Goal: Transaction & Acquisition: Subscribe to service/newsletter

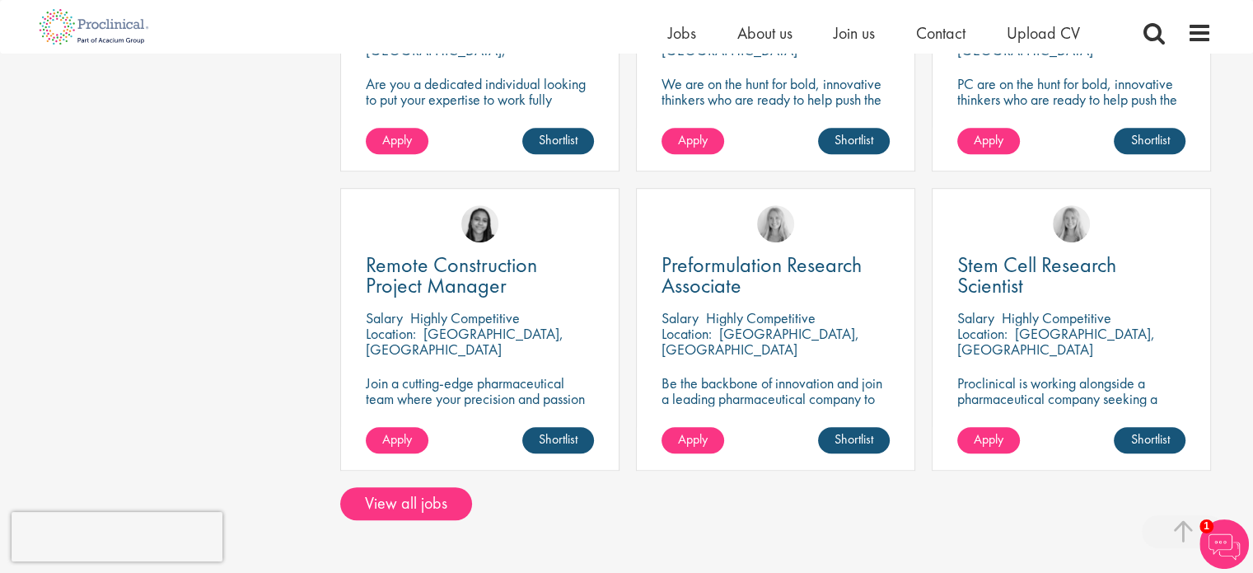
scroll to position [1154, 0]
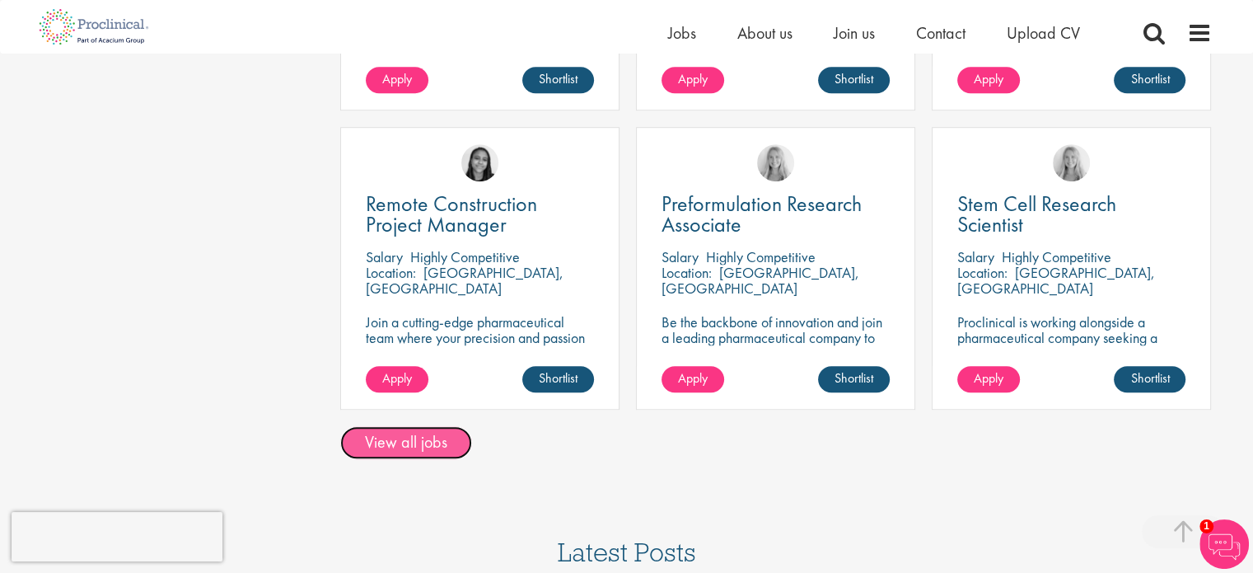
click at [382, 442] on link "View all jobs" at bounding box center [406, 442] width 132 height 33
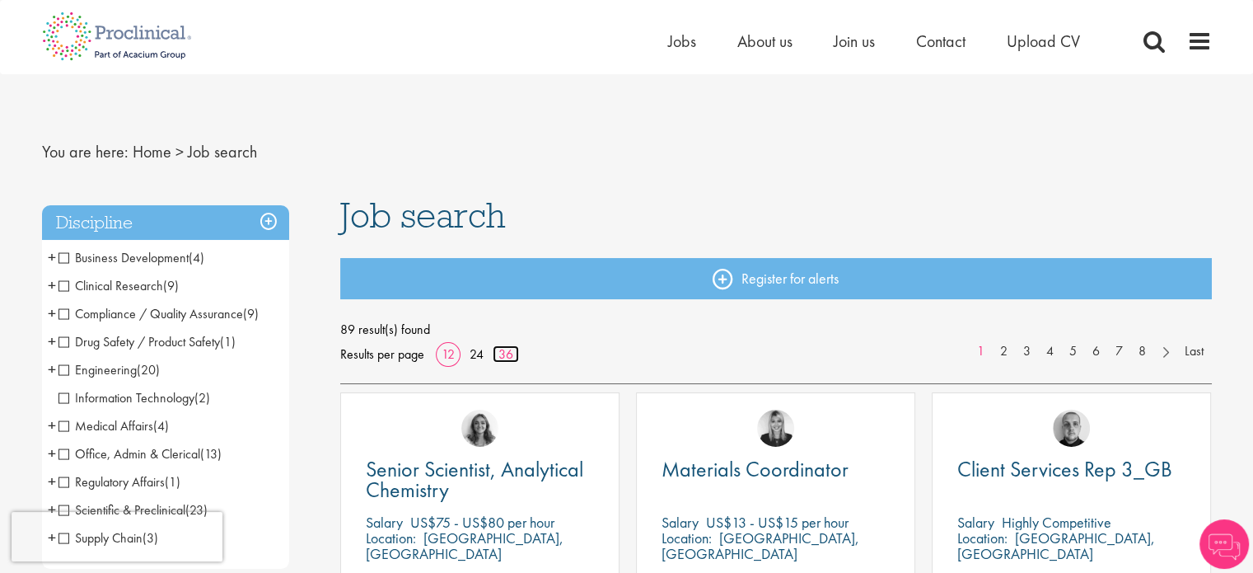
click at [511, 354] on link "36" at bounding box center [506, 353] width 26 height 17
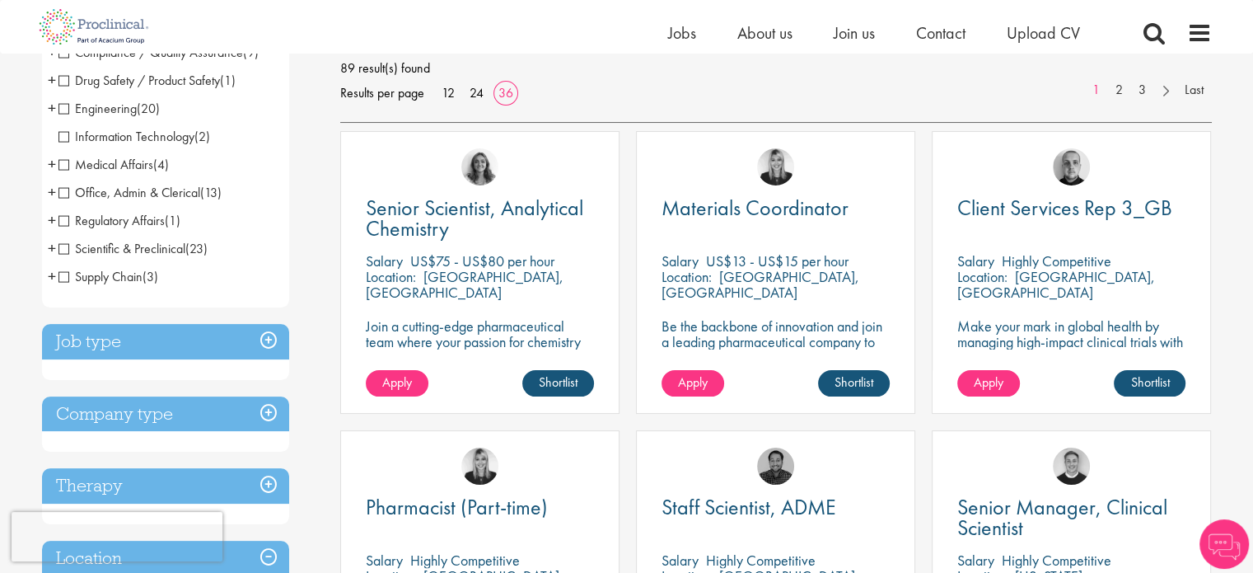
scroll to position [330, 0]
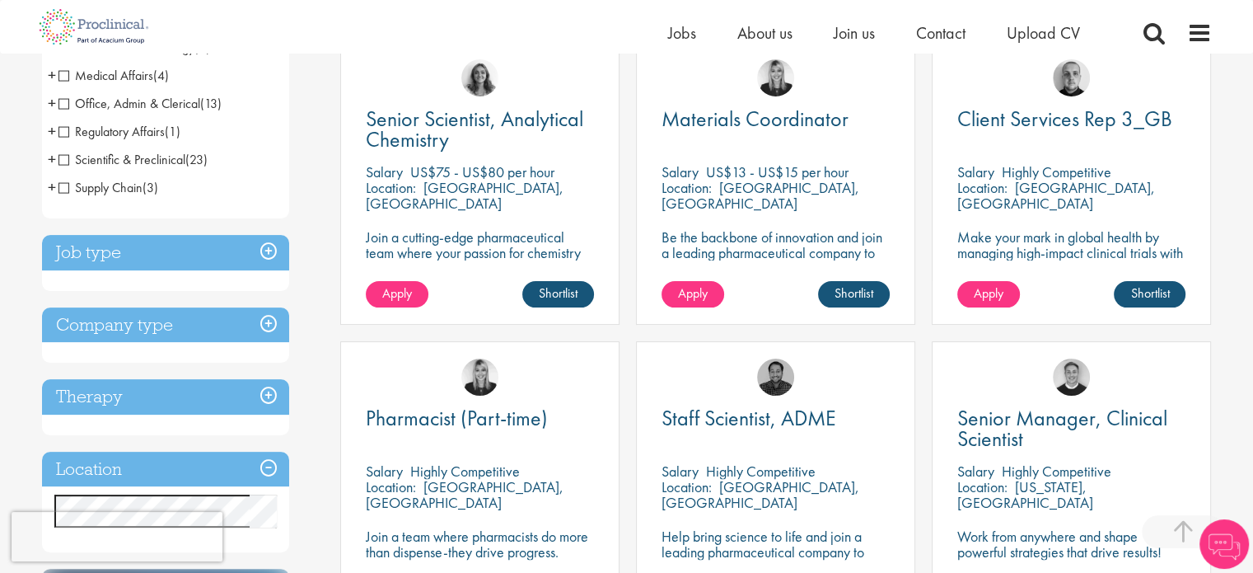
click at [136, 471] on h3 "Location" at bounding box center [165, 469] width 247 height 35
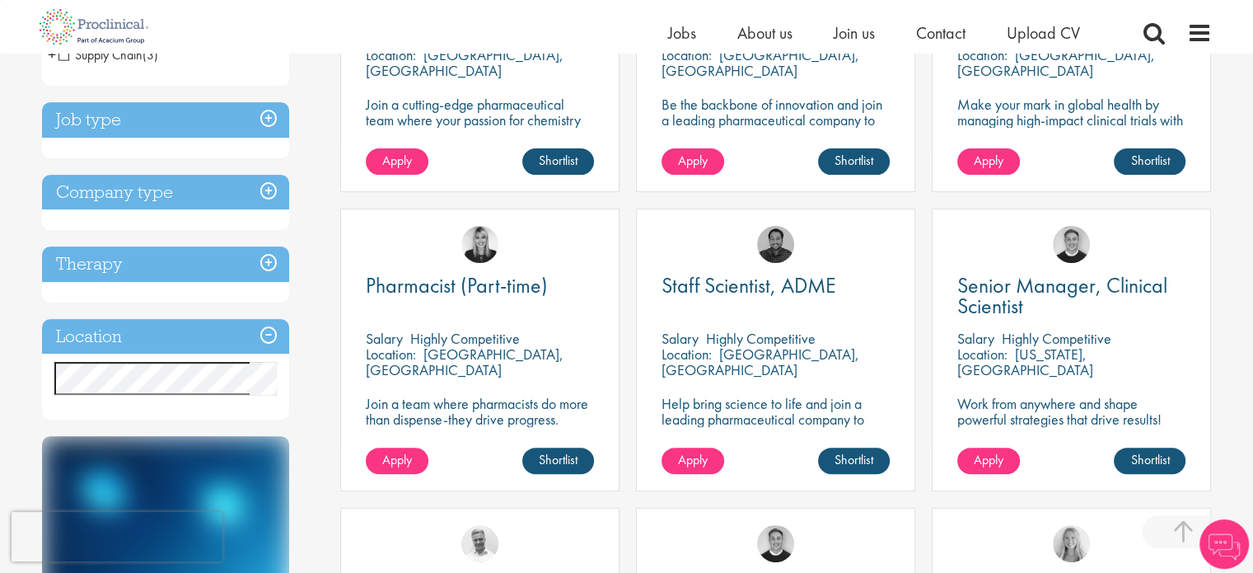
scroll to position [494, 0]
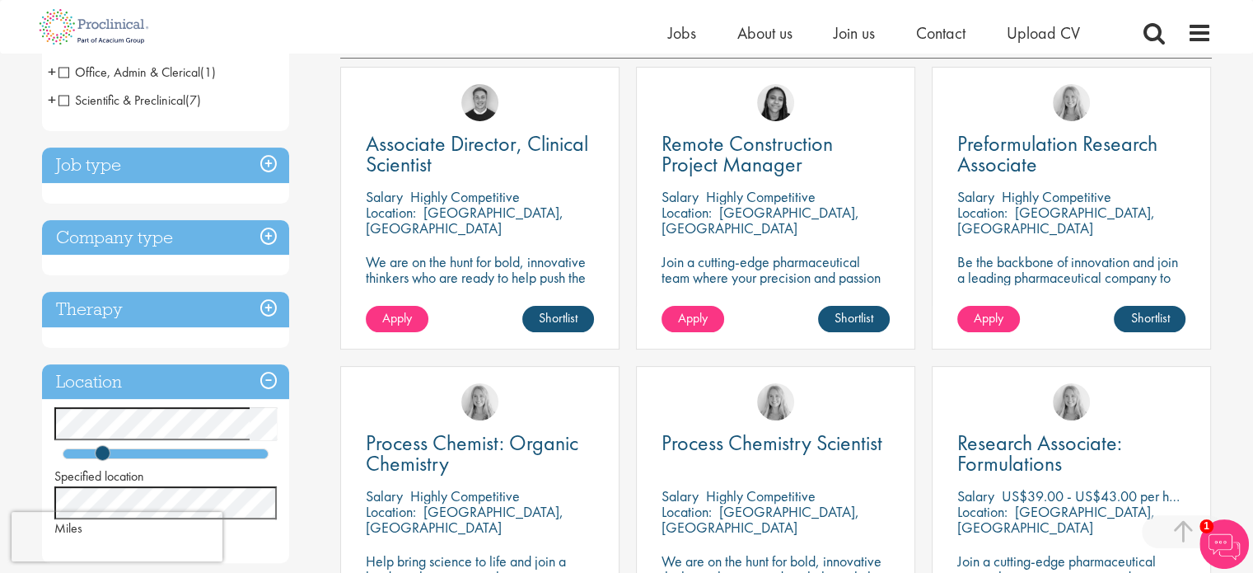
scroll to position [330, 0]
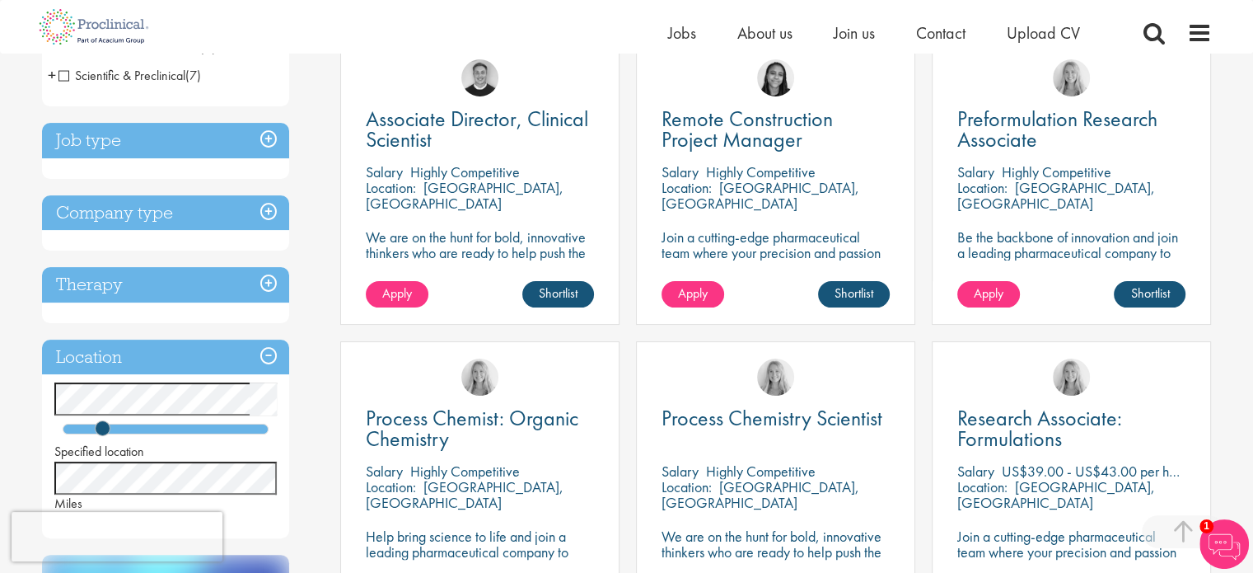
click at [582, 180] on div "Location: Boston, USA" at bounding box center [480, 196] width 228 height 33
click at [497, 124] on span "Associate Director, Clinical Scientist" at bounding box center [477, 129] width 222 height 49
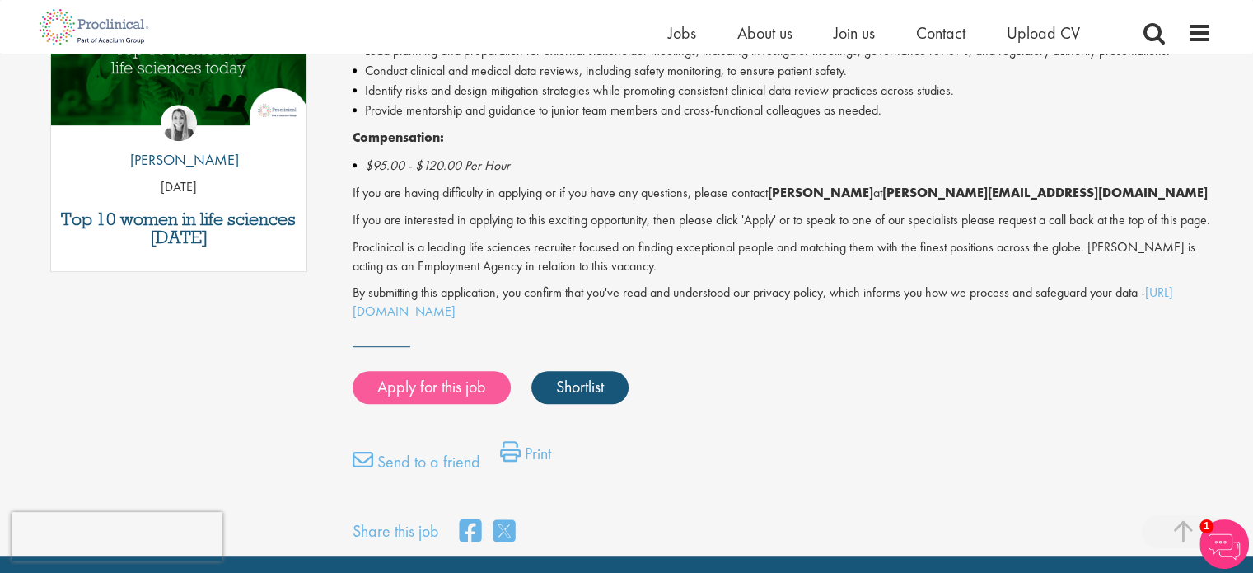
scroll to position [906, 0]
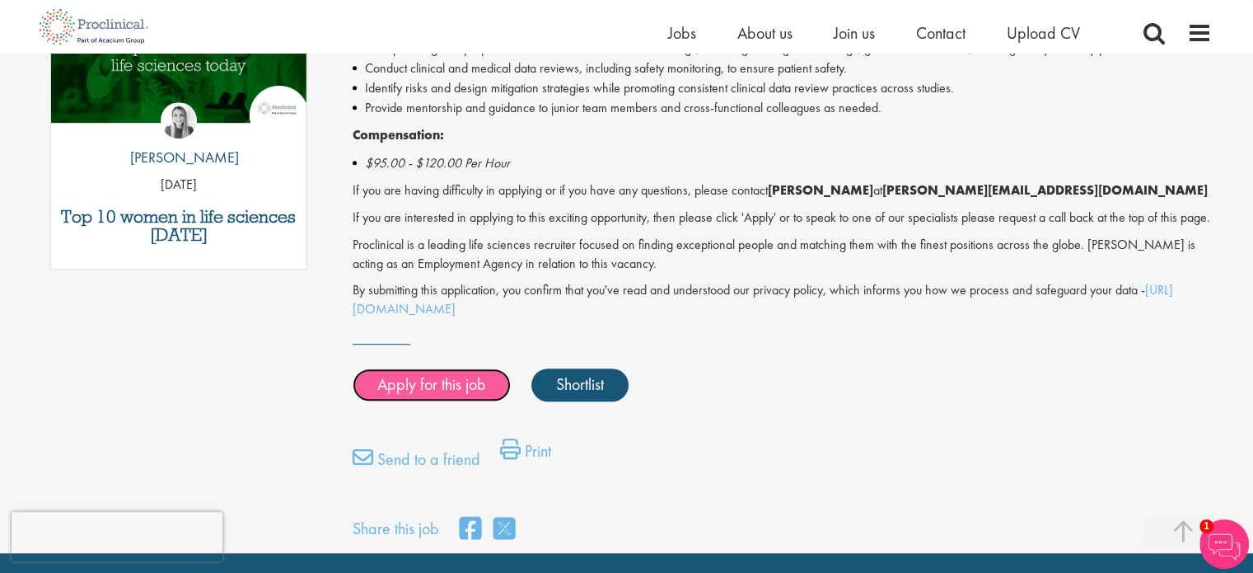
click at [440, 401] on link "Apply for this job" at bounding box center [432, 384] width 158 height 33
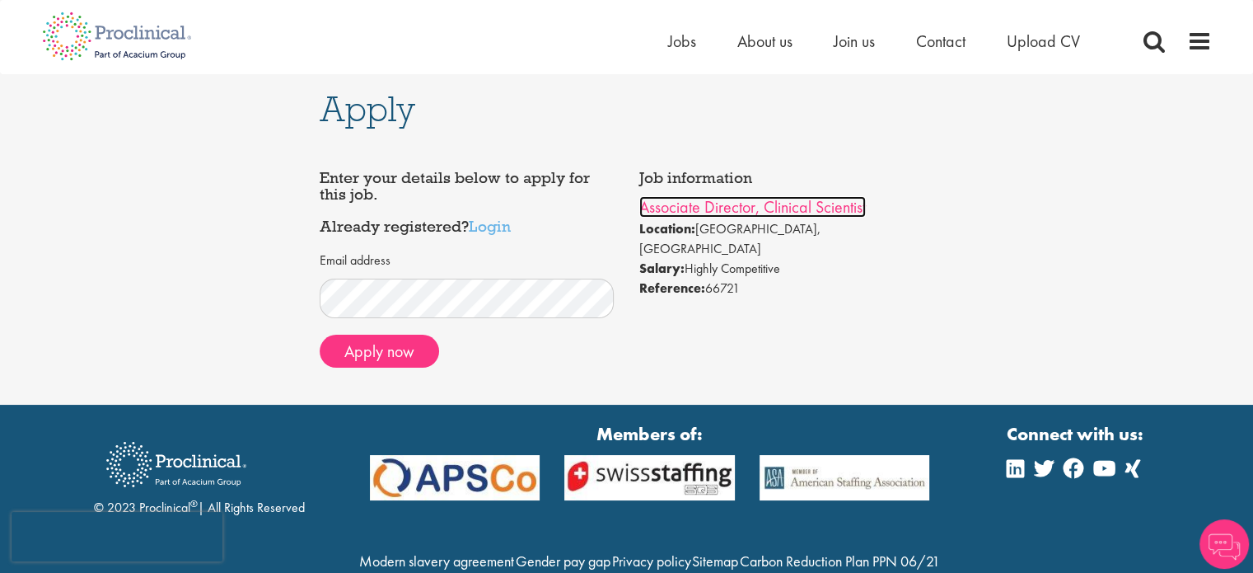
click at [826, 205] on link "Associate Director, Clinical Scientist" at bounding box center [752, 206] width 227 height 21
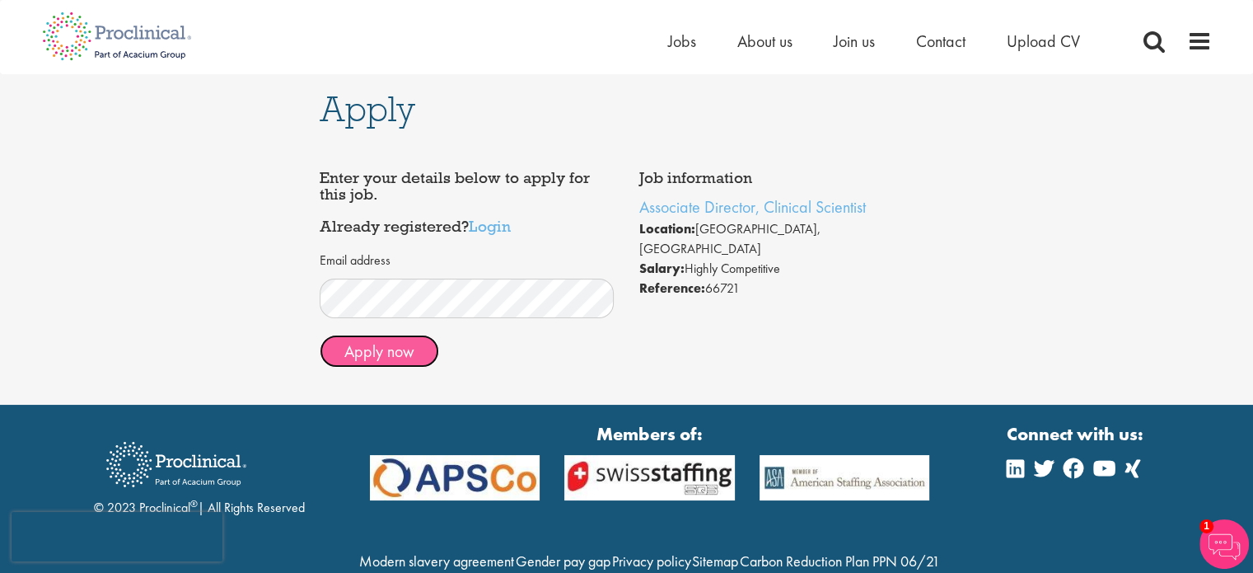
click at [415, 366] on button "Apply now" at bounding box center [379, 351] width 119 height 33
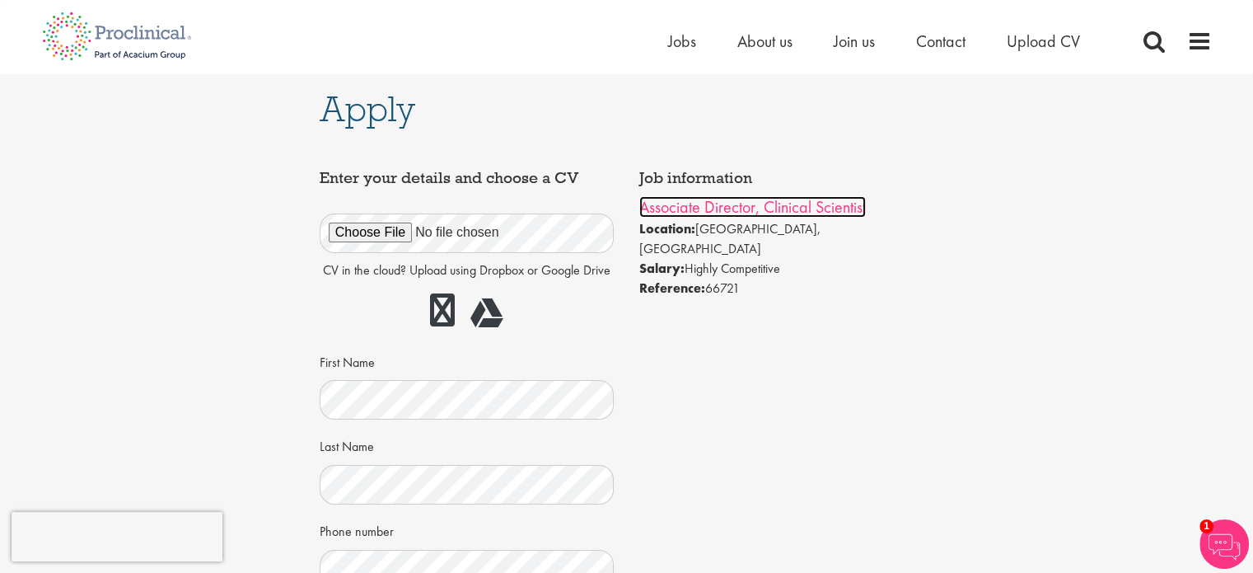
click at [762, 211] on link "Associate Director, Clinical Scientist" at bounding box center [752, 206] width 227 height 21
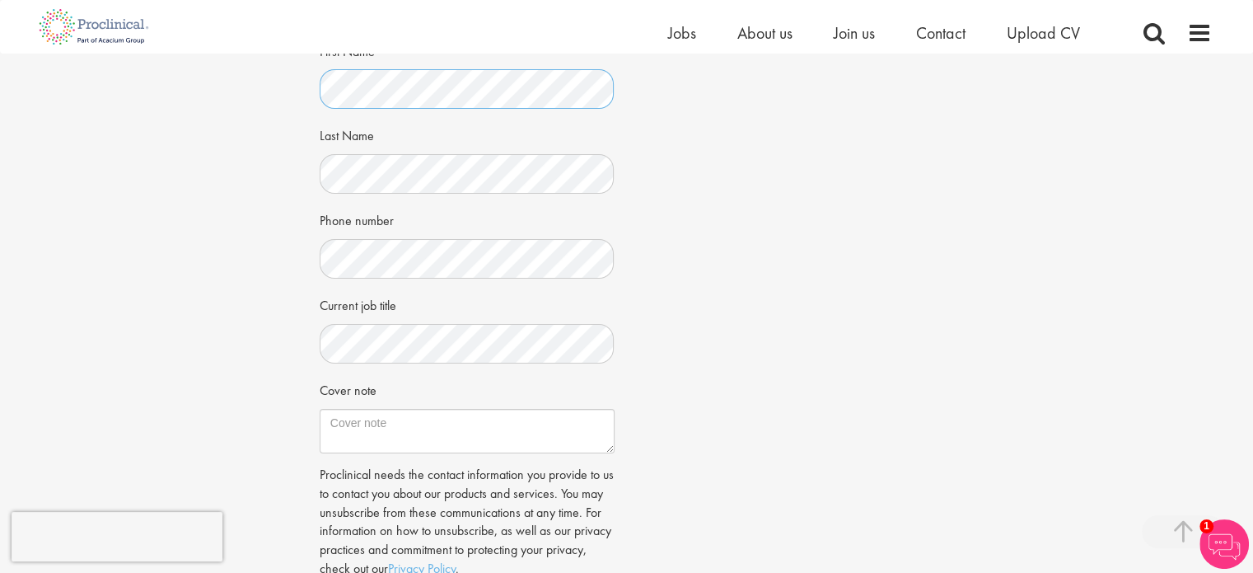
scroll to position [330, 0]
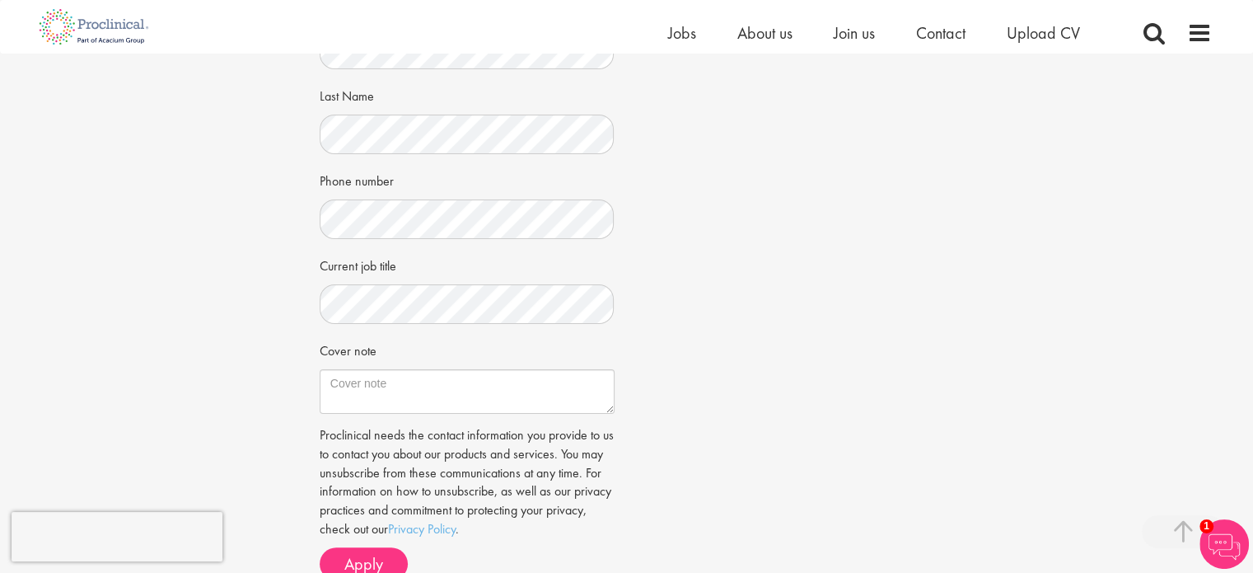
click at [897, 251] on div "Job information Associate Director, Clinical Scientist Location: Boston, USA Sa…" at bounding box center [626, 201] width 639 height 781
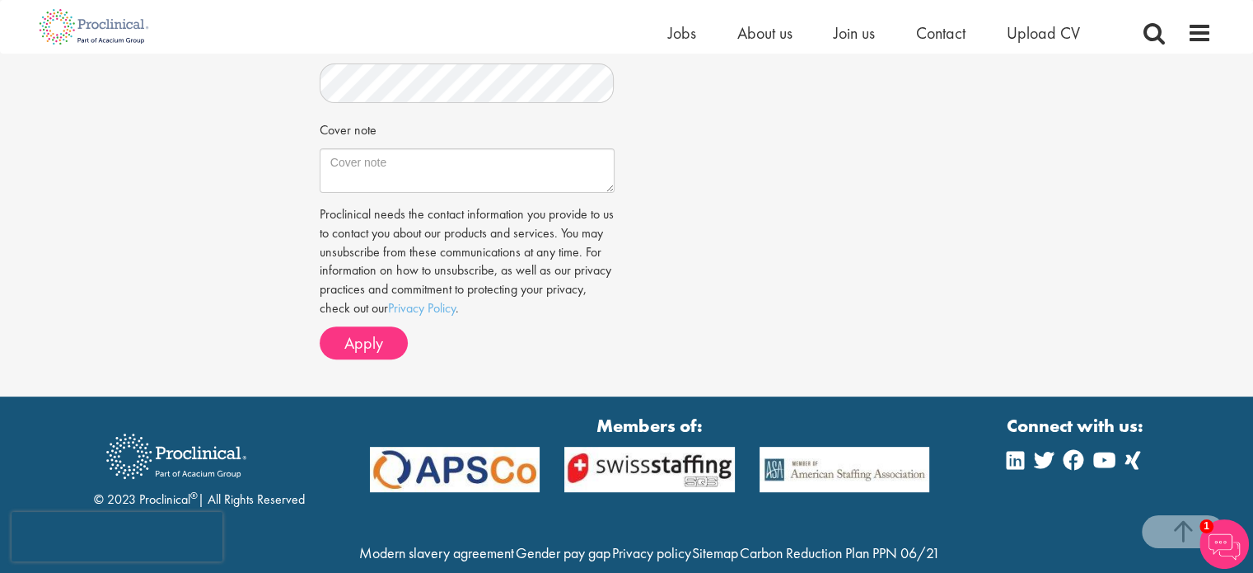
scroll to position [577, 0]
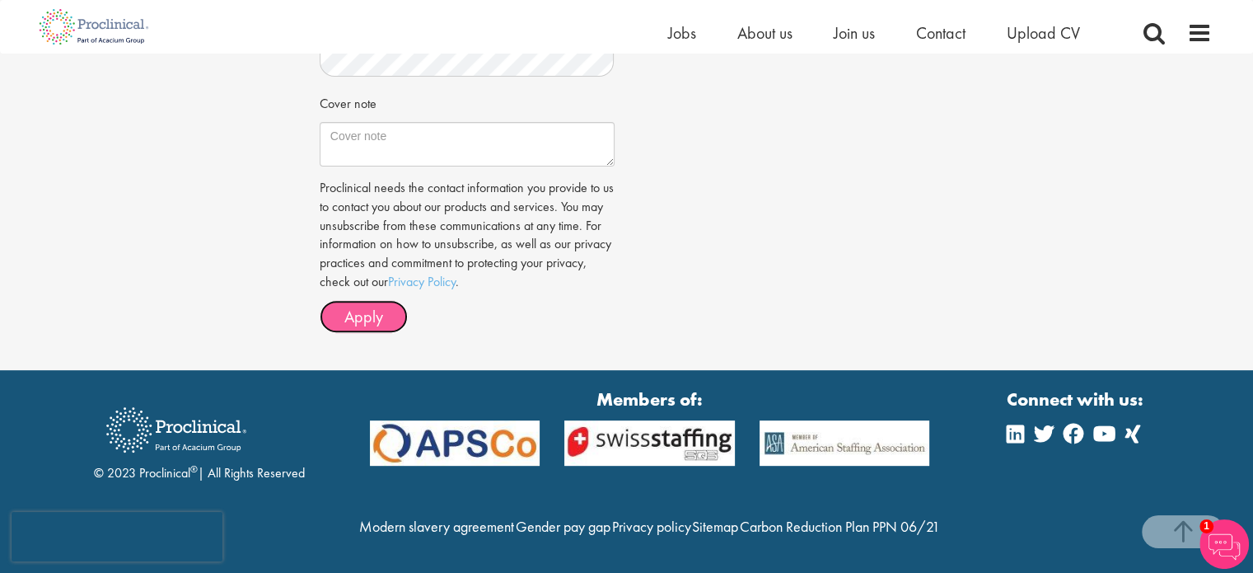
click at [335, 310] on button "Apply" at bounding box center [364, 316] width 88 height 33
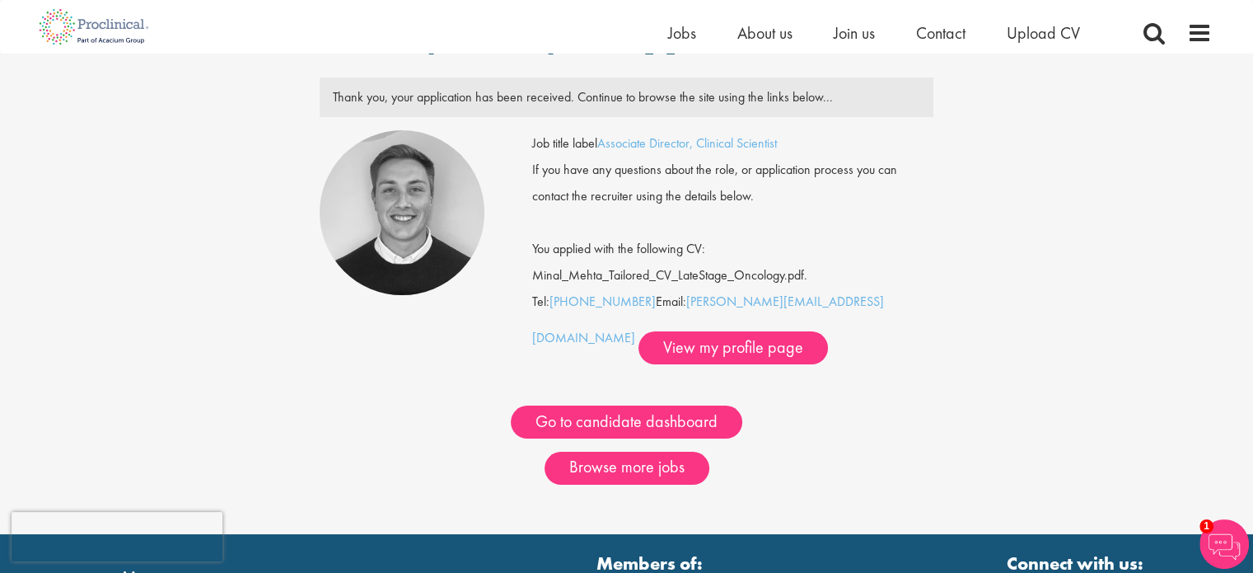
scroll to position [82, 0]
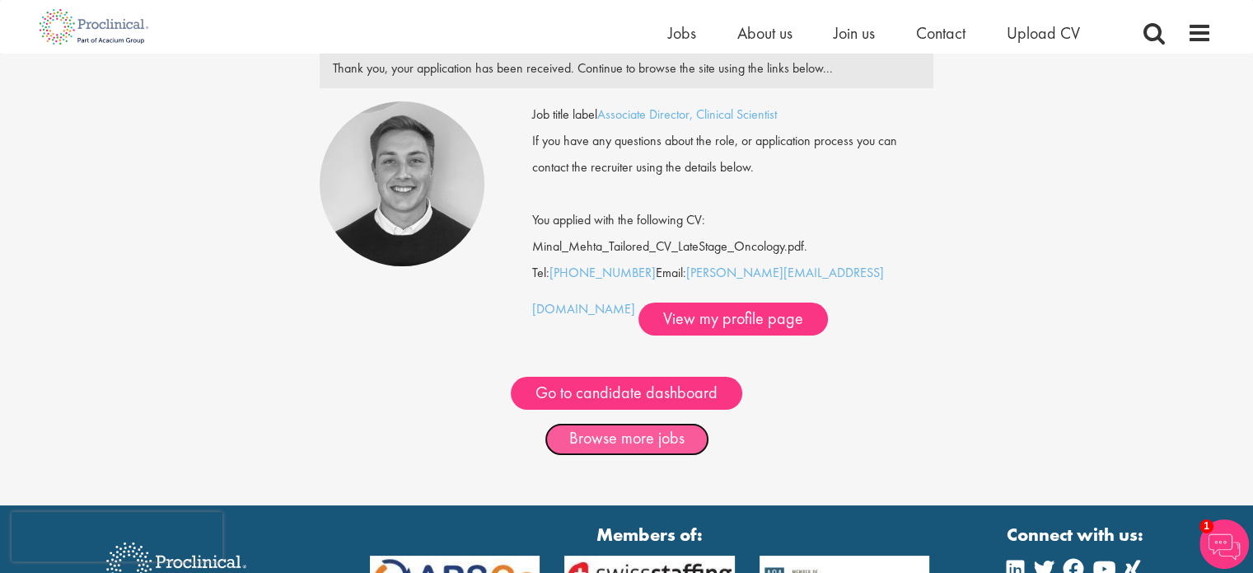
click at [661, 441] on link "Browse more jobs" at bounding box center [627, 439] width 165 height 33
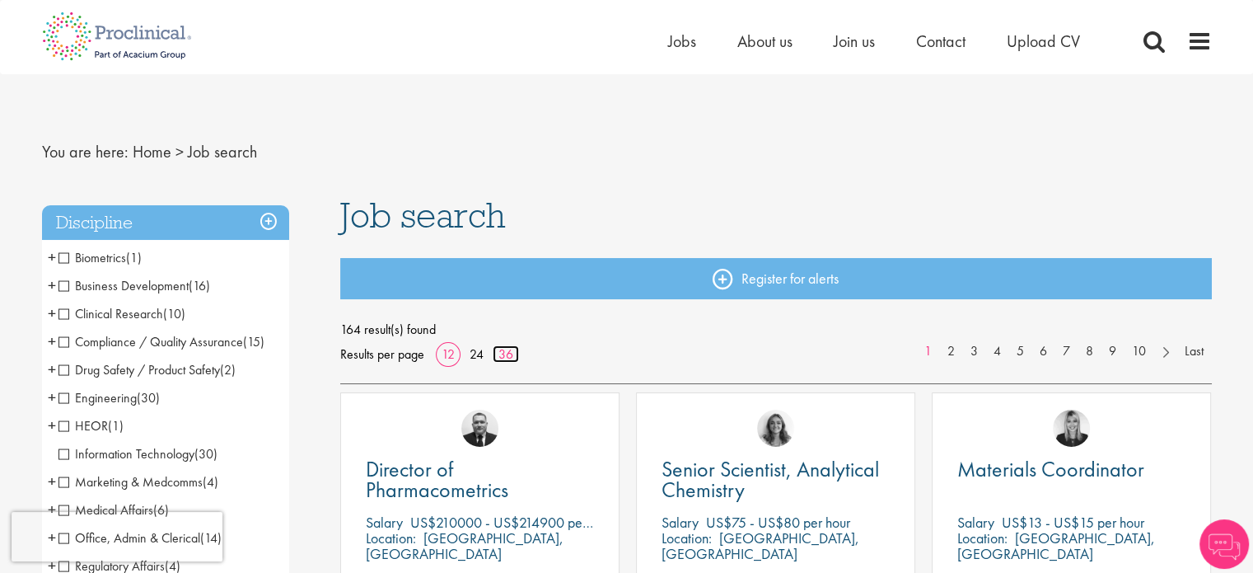
click at [498, 353] on link "36" at bounding box center [506, 353] width 26 height 17
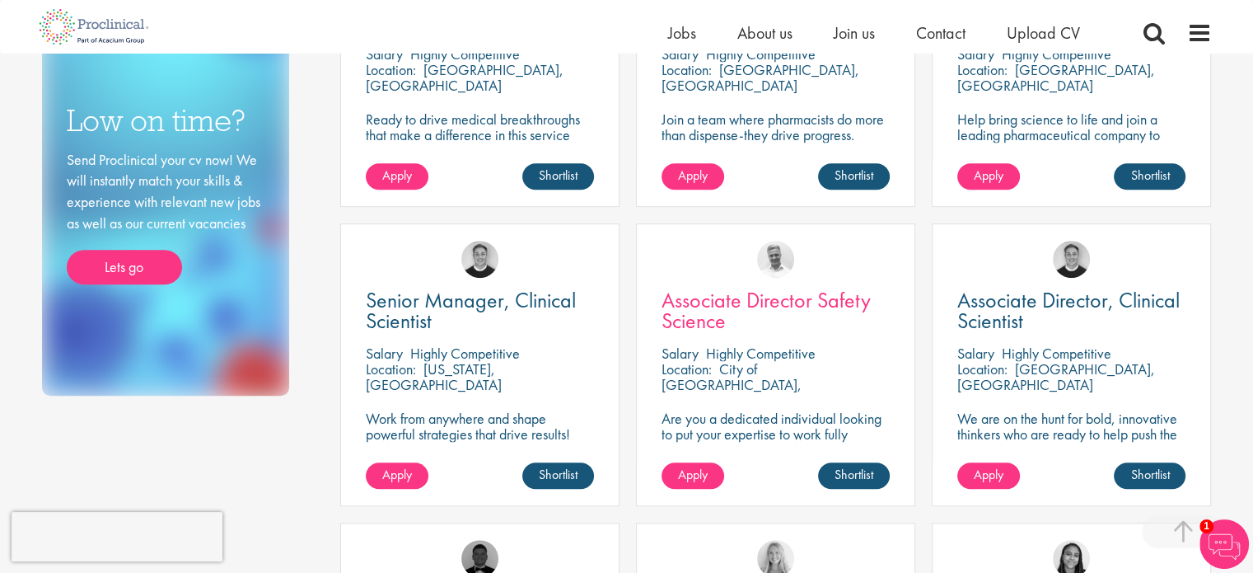
scroll to position [1071, 0]
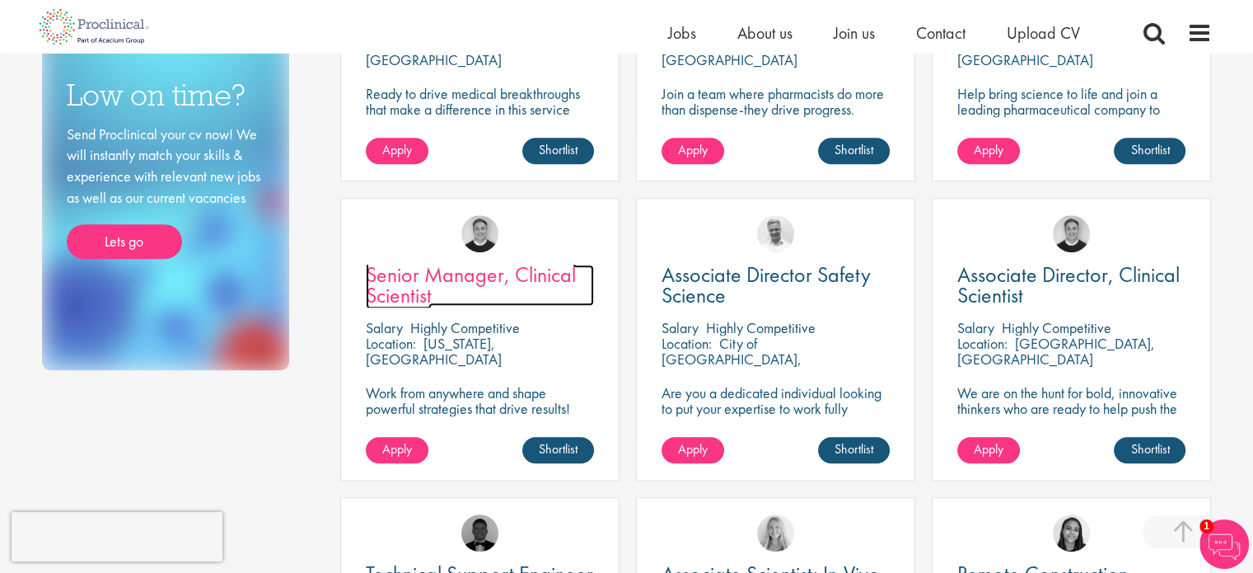
click at [500, 279] on span "Senior Manager, Clinical Scientist" at bounding box center [471, 284] width 210 height 49
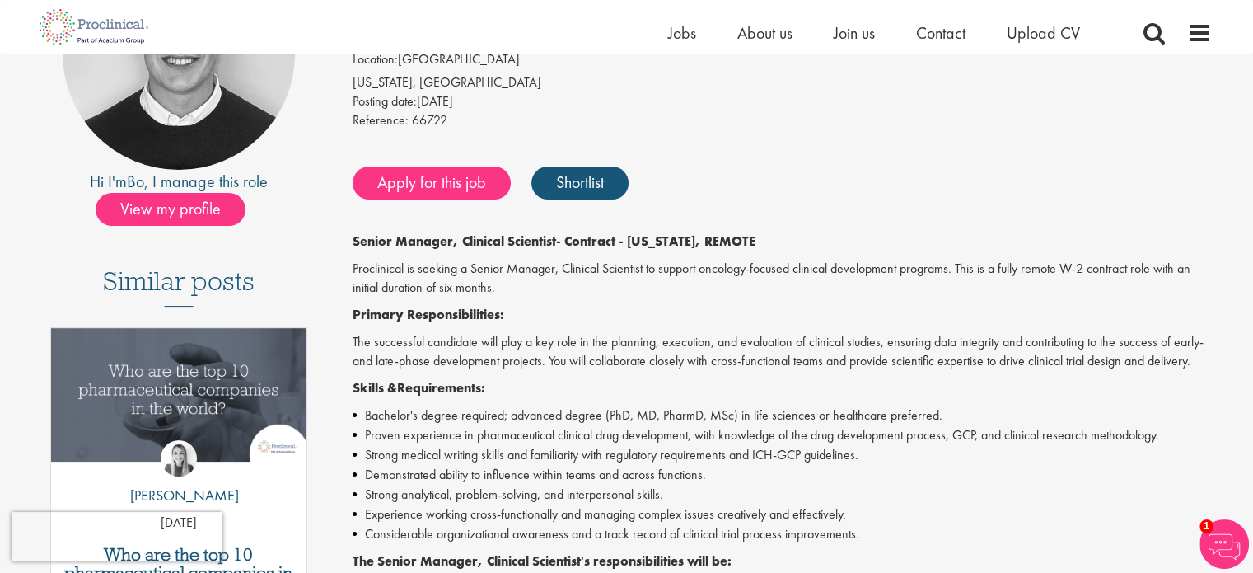
scroll to position [165, 0]
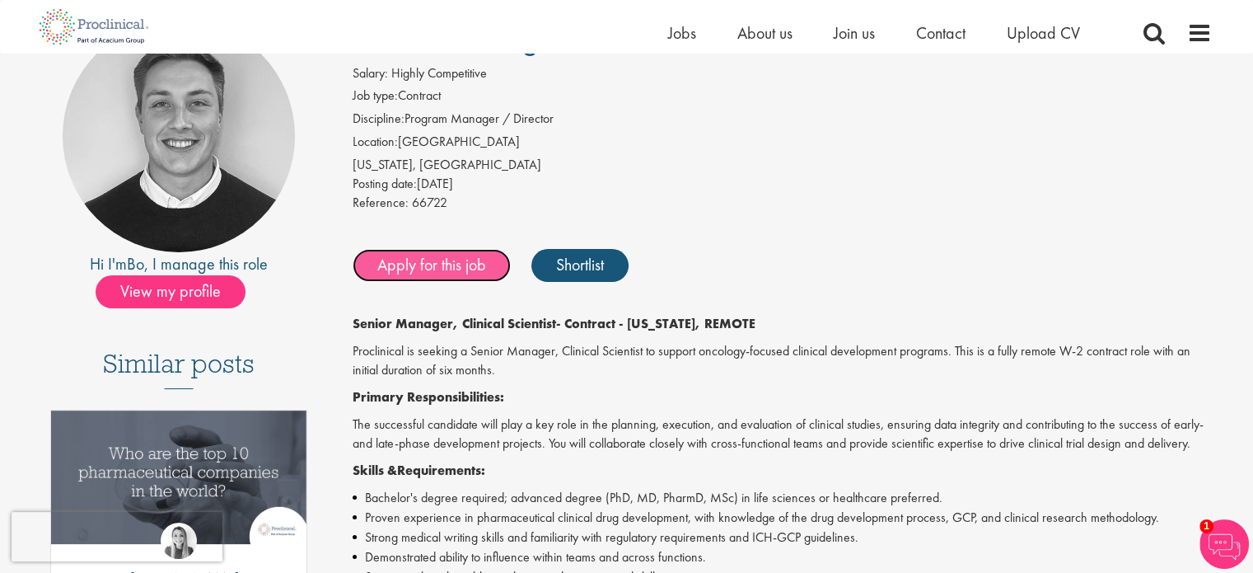
click at [418, 274] on link "Apply for this job" at bounding box center [432, 265] width 158 height 33
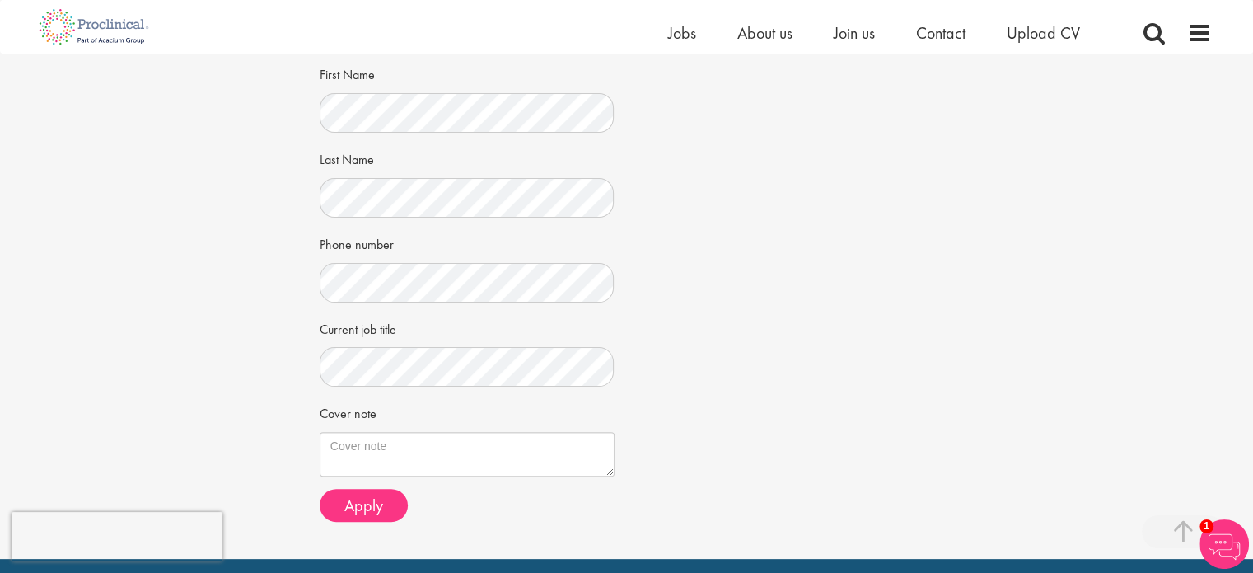
scroll to position [412, 0]
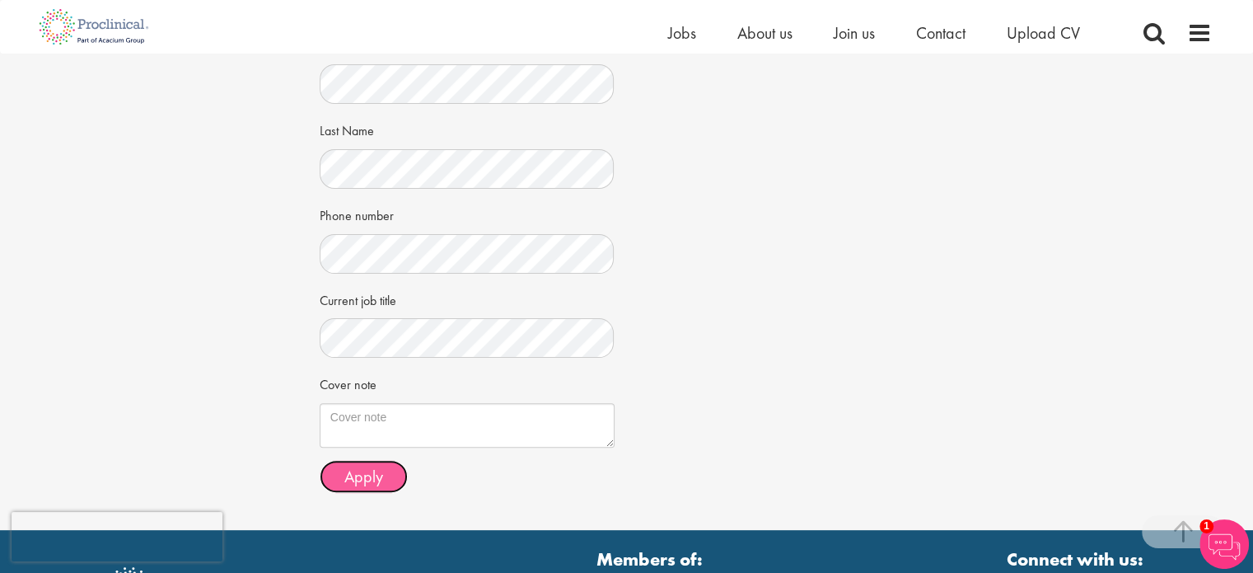
click at [373, 484] on span "Apply" at bounding box center [363, 476] width 39 height 21
click at [352, 478] on span "Apply" at bounding box center [363, 476] width 39 height 21
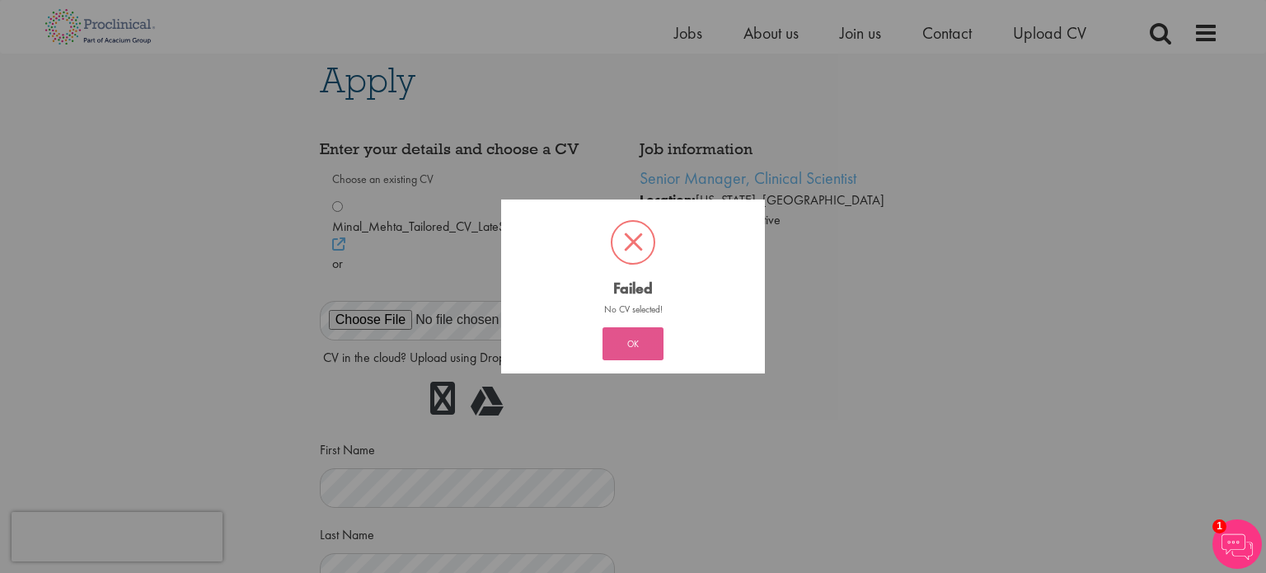
click at [655, 349] on button "OK" at bounding box center [632, 343] width 61 height 33
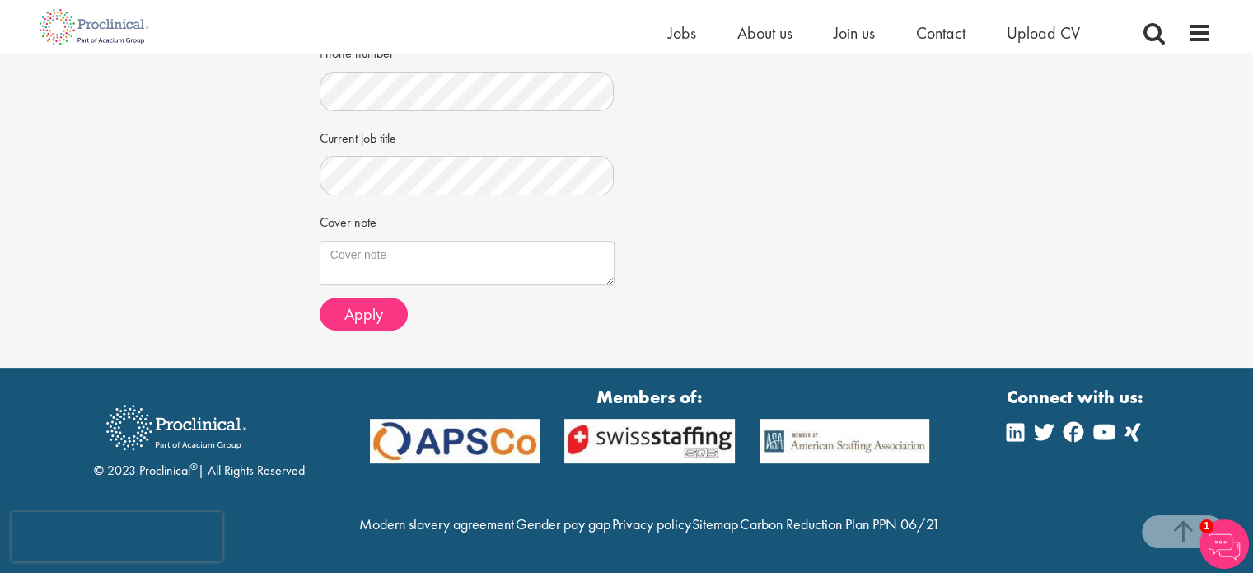
scroll to position [609, 0]
click at [390, 297] on button "Apply" at bounding box center [364, 313] width 88 height 33
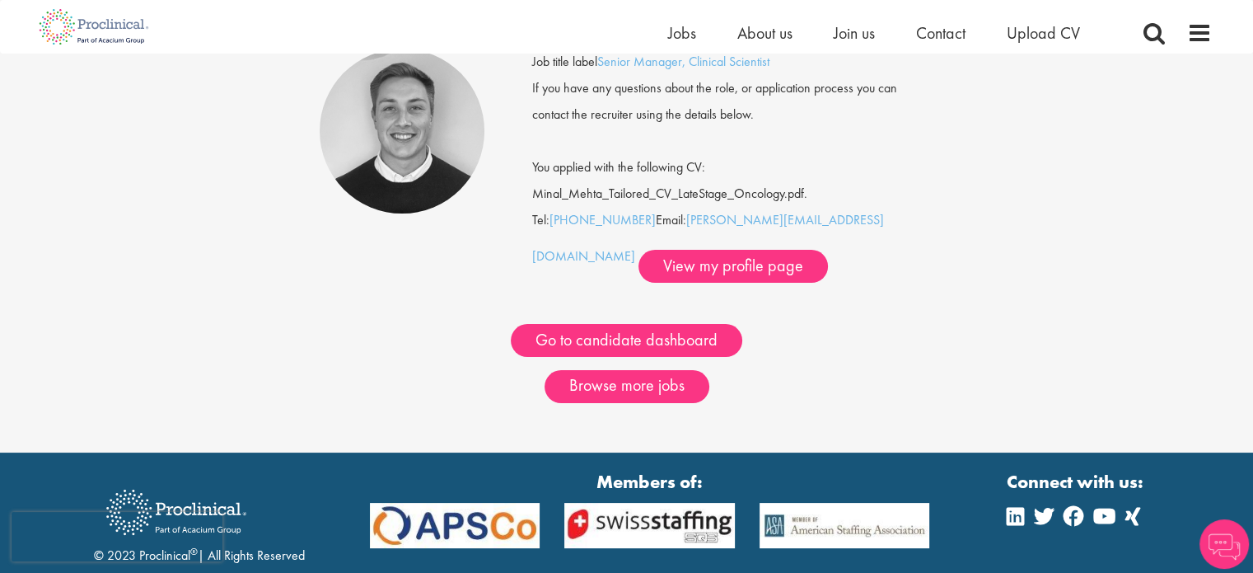
scroll to position [165, 0]
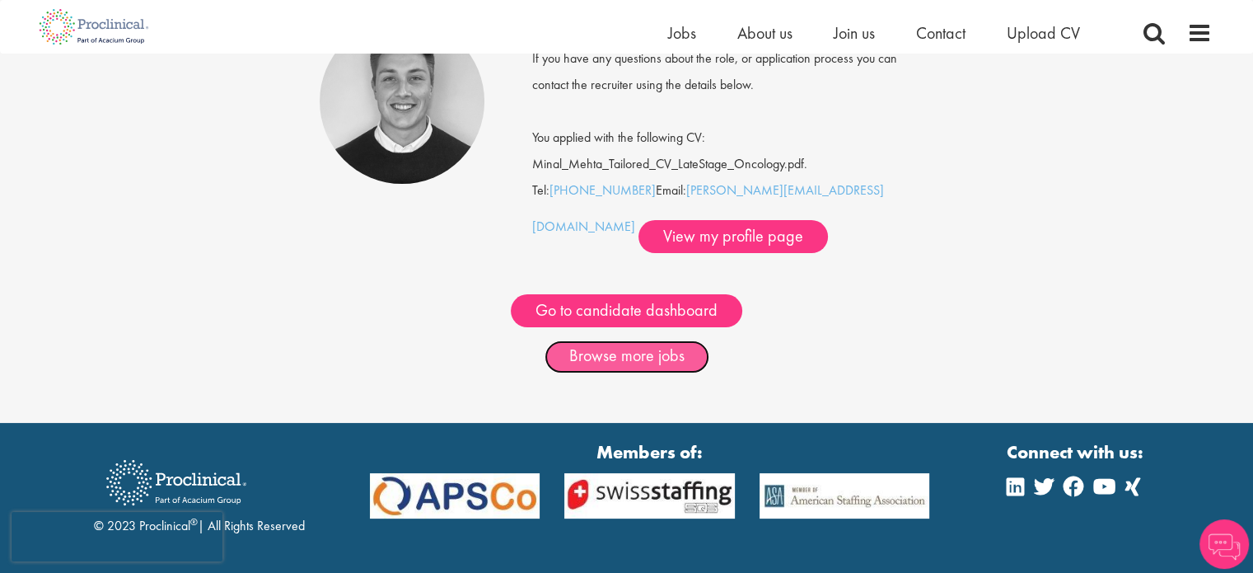
click at [678, 355] on link "Browse more jobs" at bounding box center [627, 356] width 165 height 33
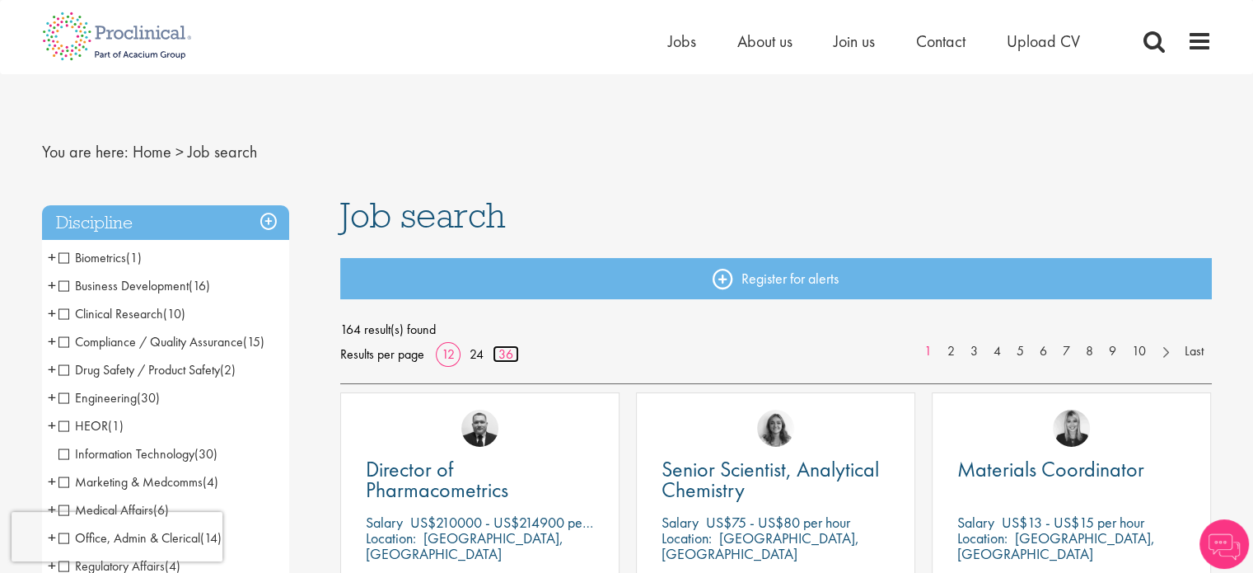
click at [508, 352] on link "36" at bounding box center [506, 353] width 26 height 17
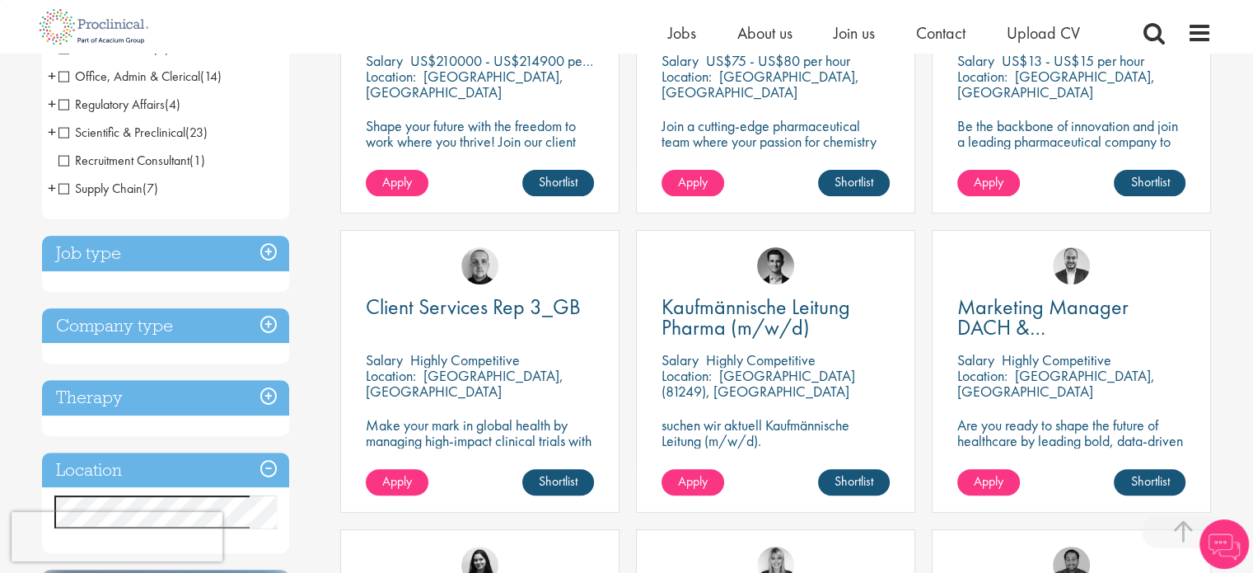
scroll to position [577, 0]
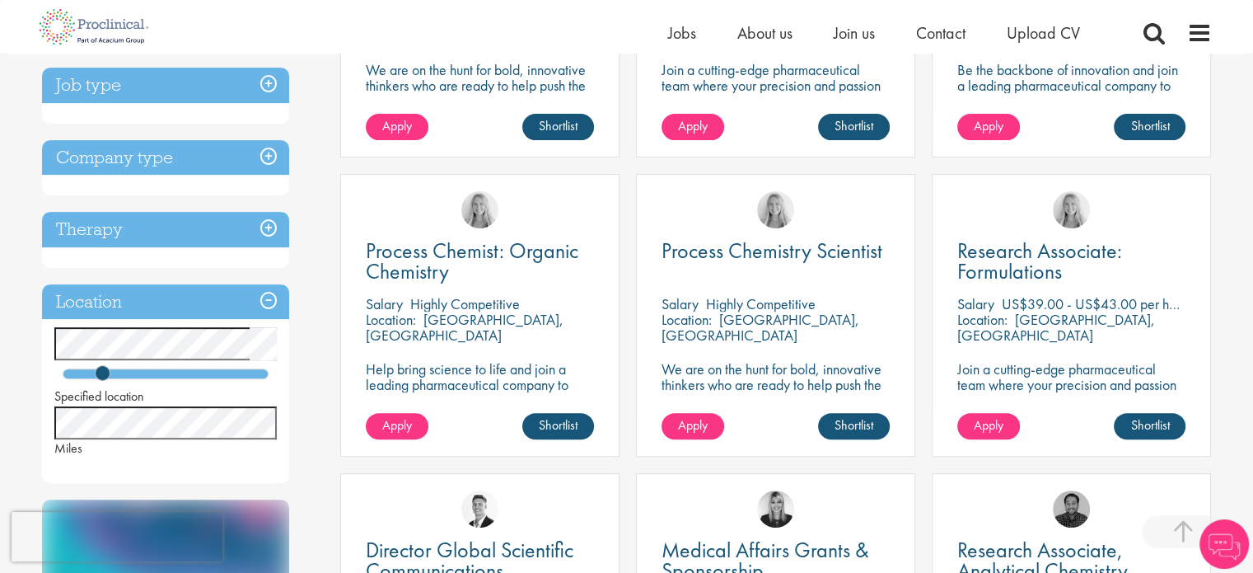
scroll to position [494, 0]
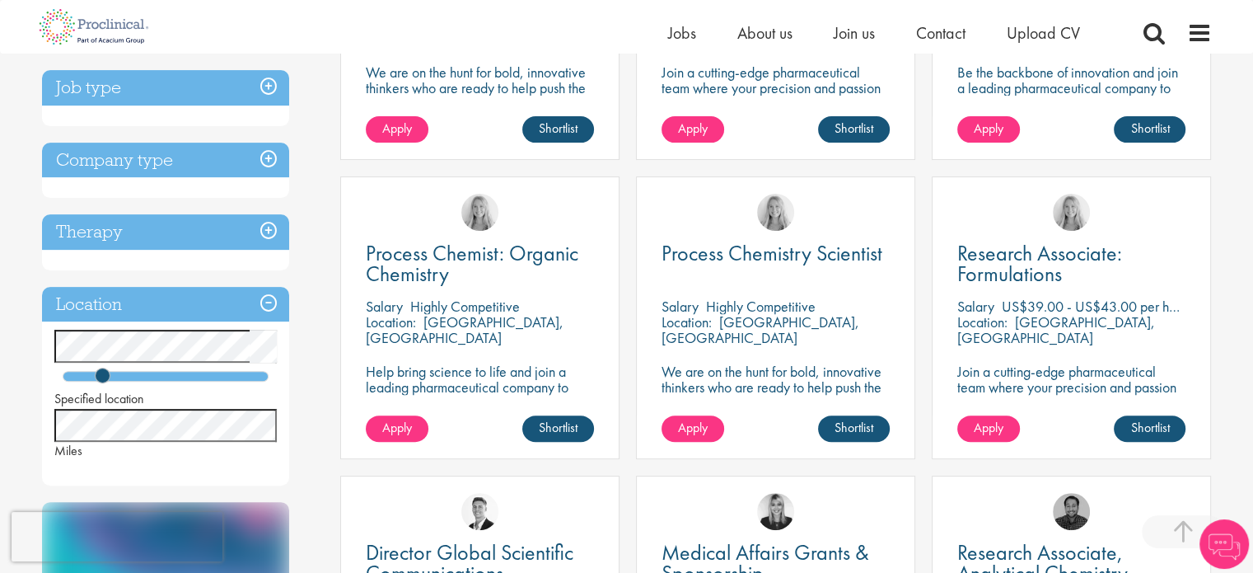
click at [154, 90] on h3 "Job type" at bounding box center [165, 87] width 247 height 35
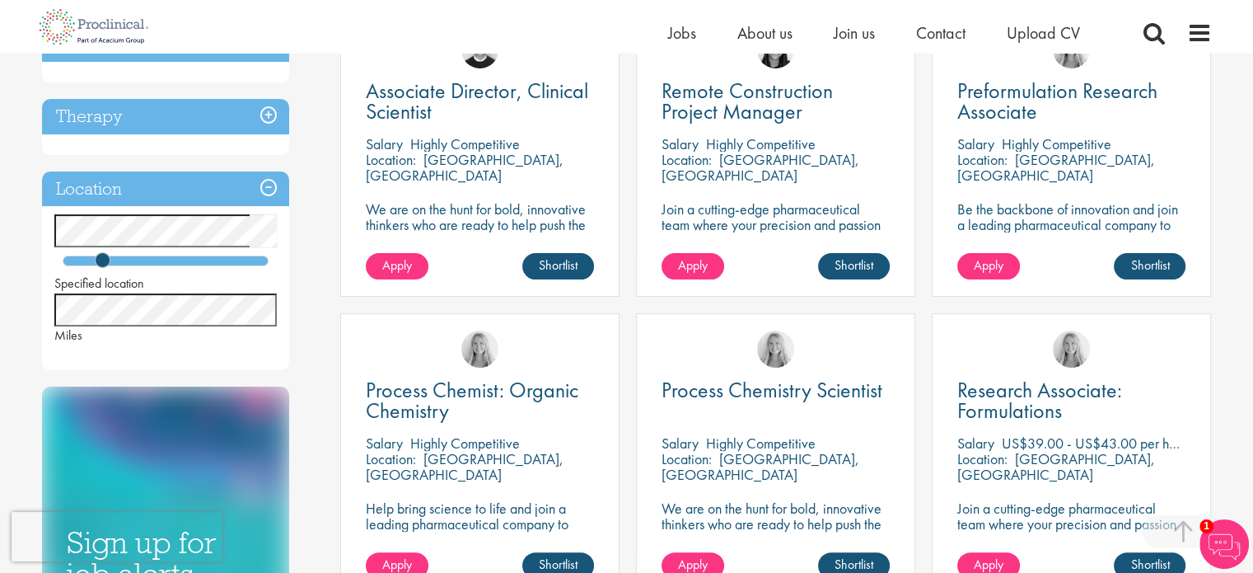
scroll to position [330, 0]
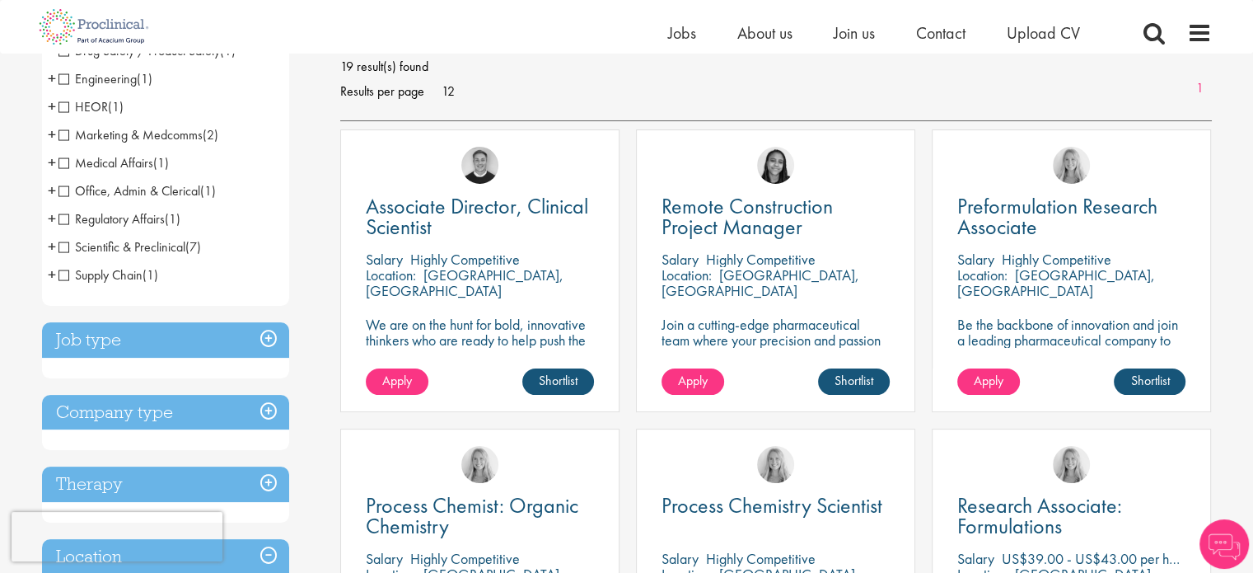
scroll to position [247, 0]
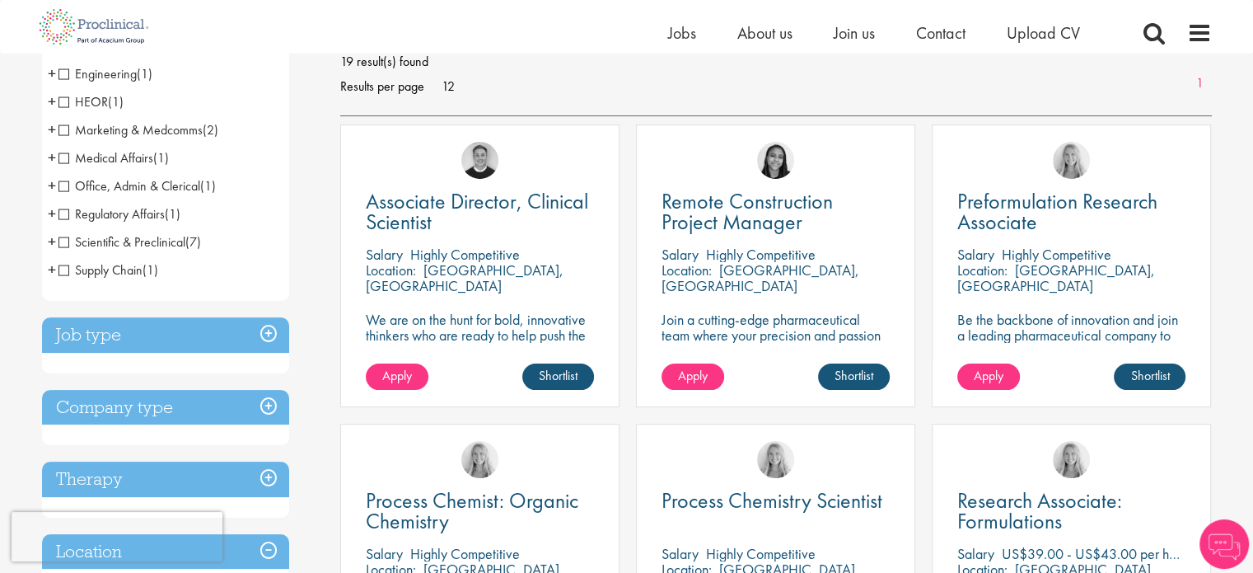
click at [264, 342] on h3 "Job type" at bounding box center [165, 334] width 247 height 35
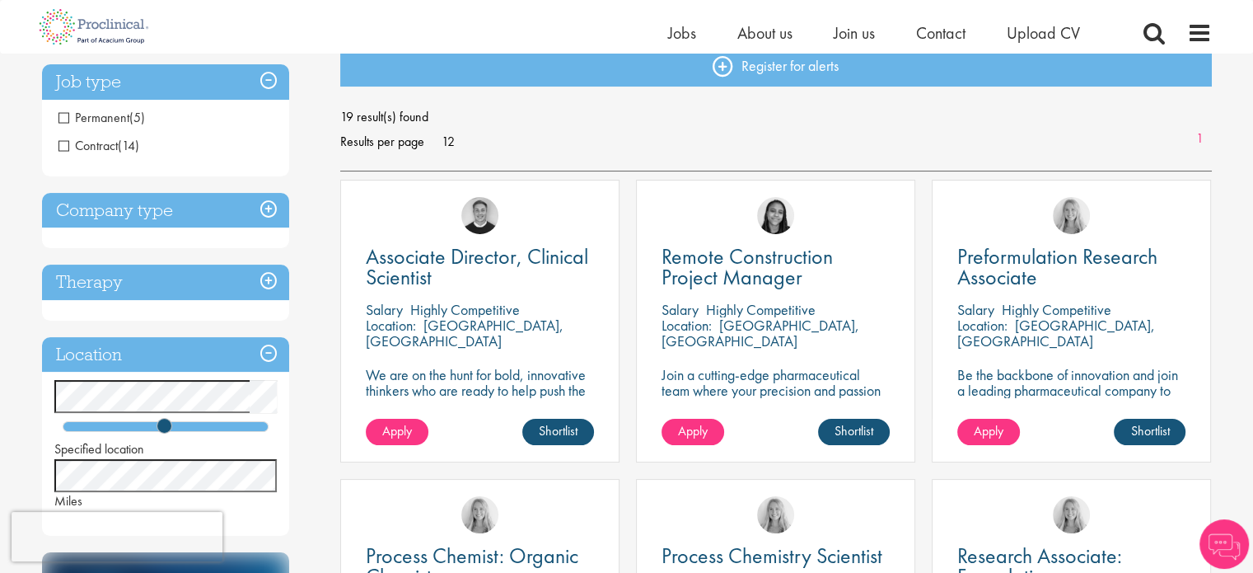
scroll to position [164, 0]
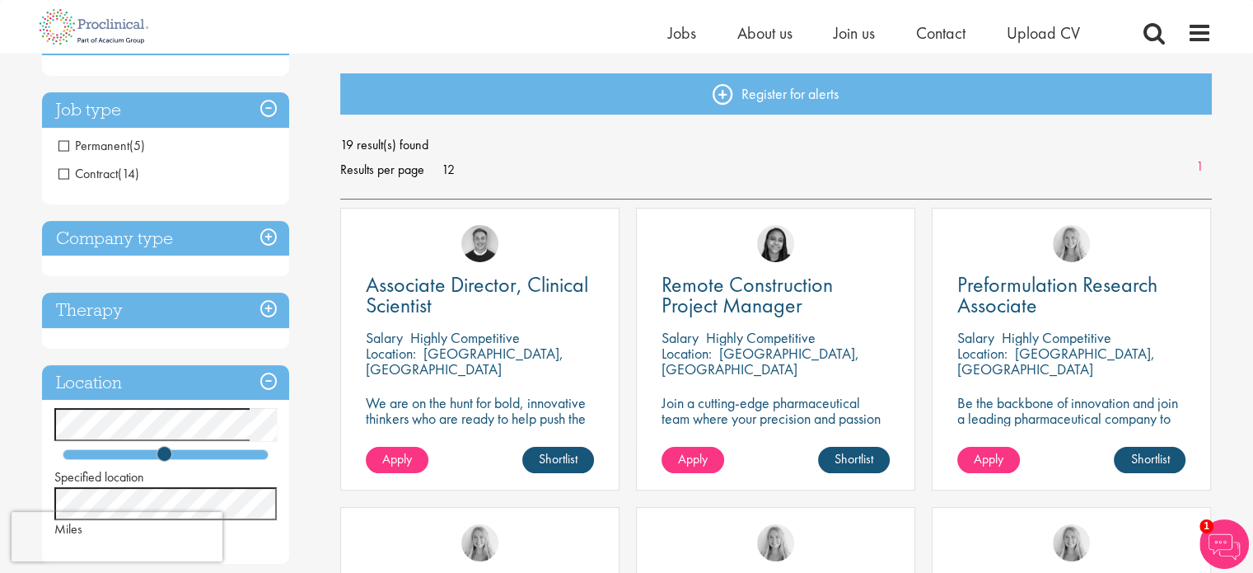
click at [112, 141] on span "Permanent" at bounding box center [94, 145] width 71 height 17
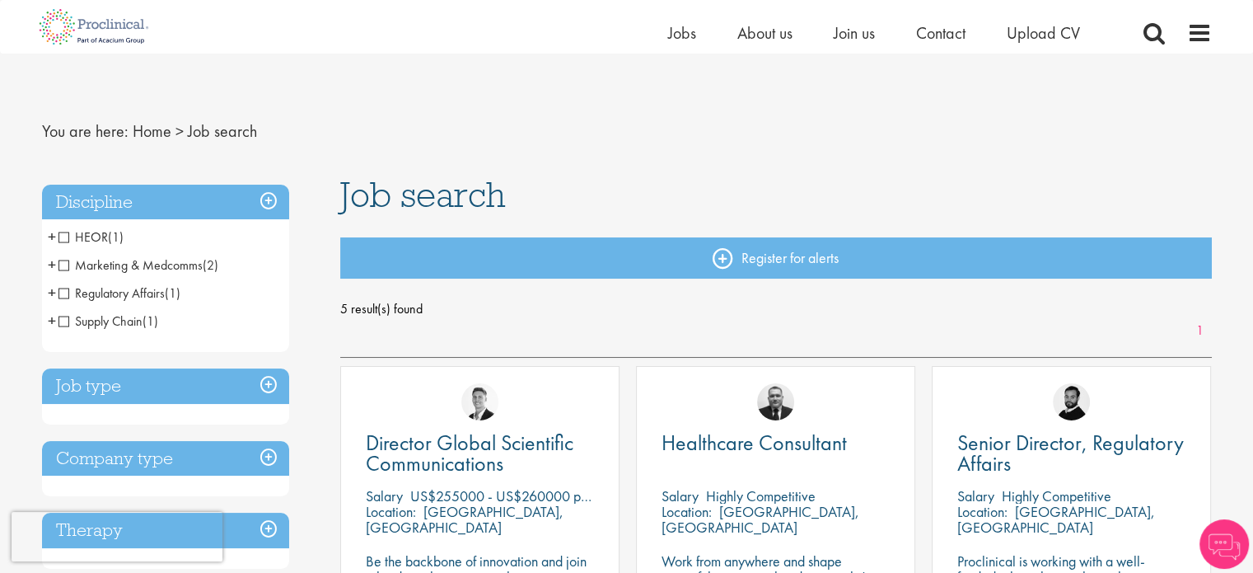
scroll to position [165, 0]
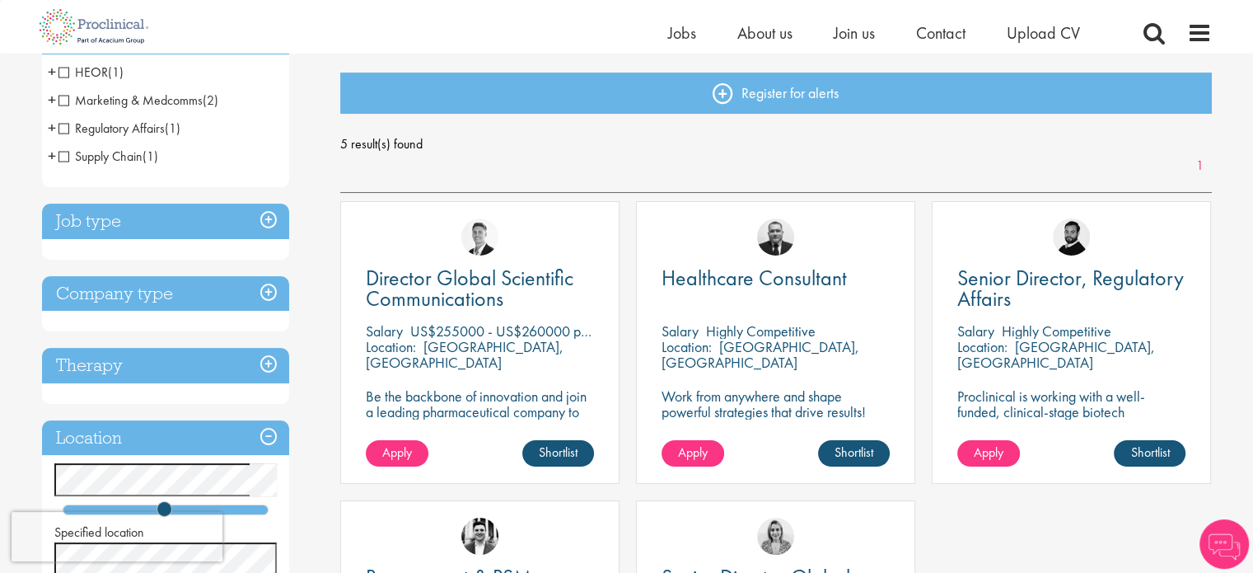
click at [150, 239] on div "Job type Permanent (5)" at bounding box center [165, 232] width 247 height 56
click at [272, 217] on h3 "Job type" at bounding box center [165, 221] width 247 height 35
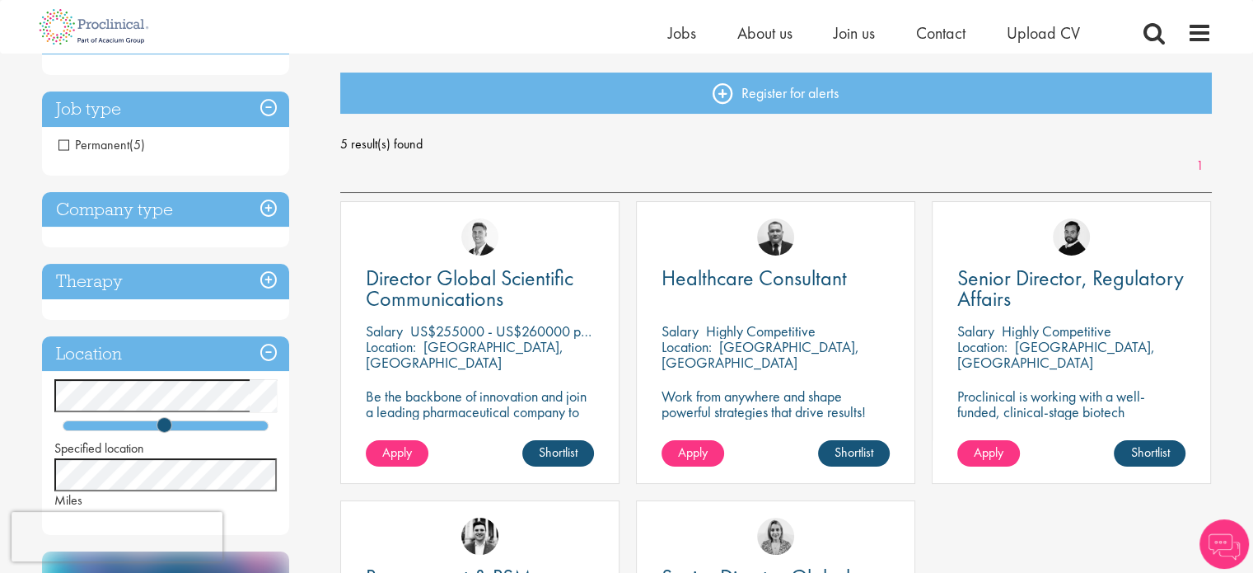
click at [73, 147] on span "Permanent" at bounding box center [94, 144] width 71 height 17
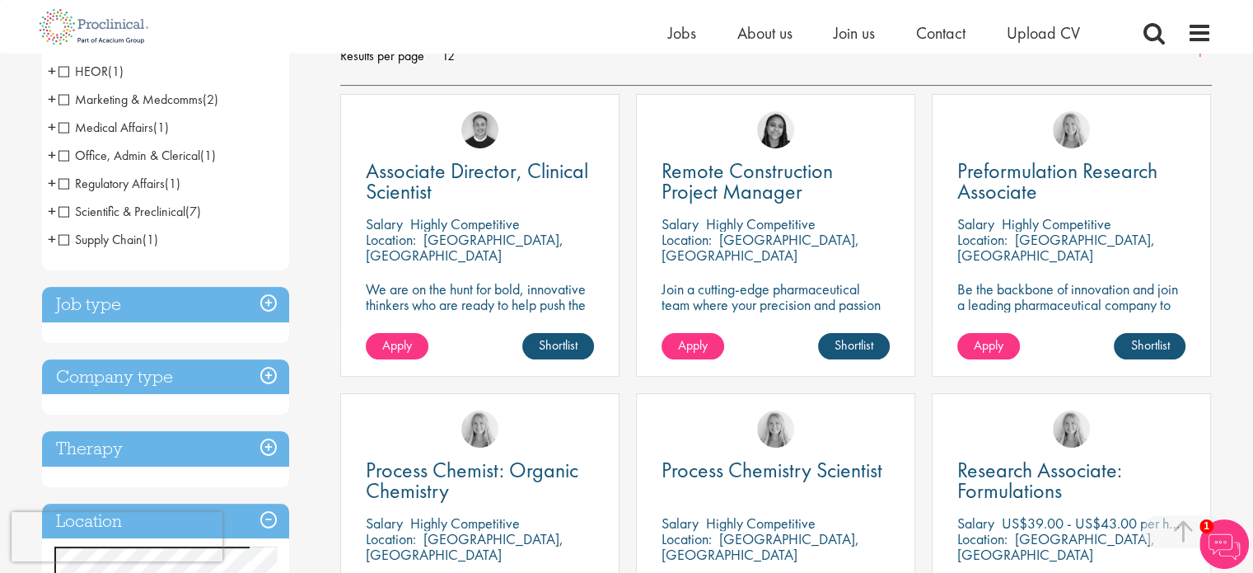
scroll to position [330, 0]
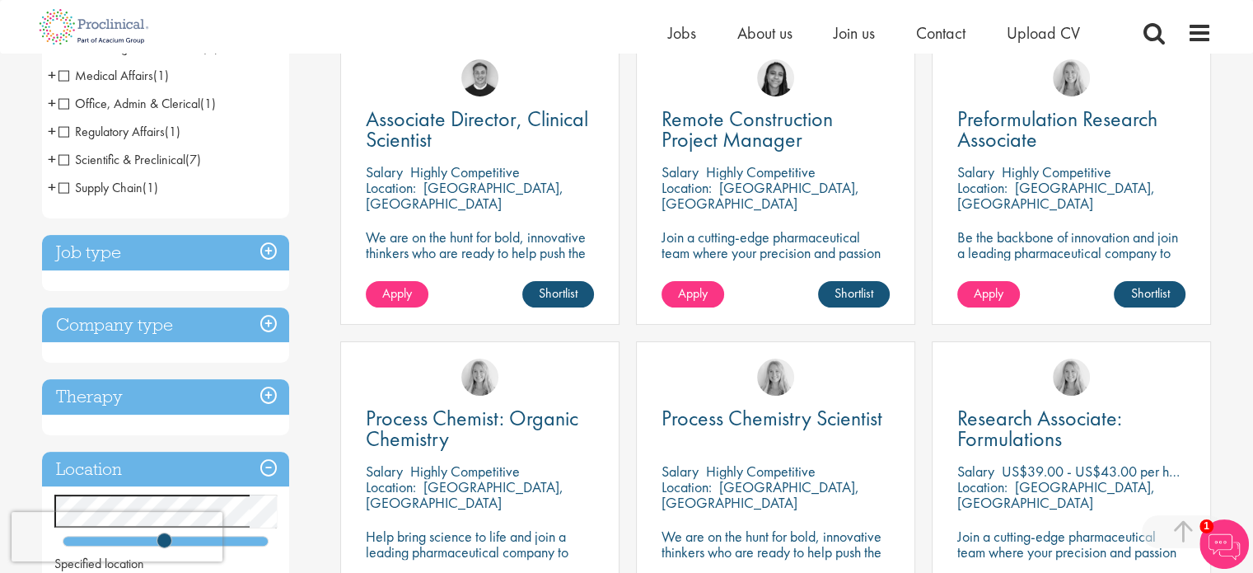
click at [189, 251] on h3 "Job type" at bounding box center [165, 252] width 247 height 35
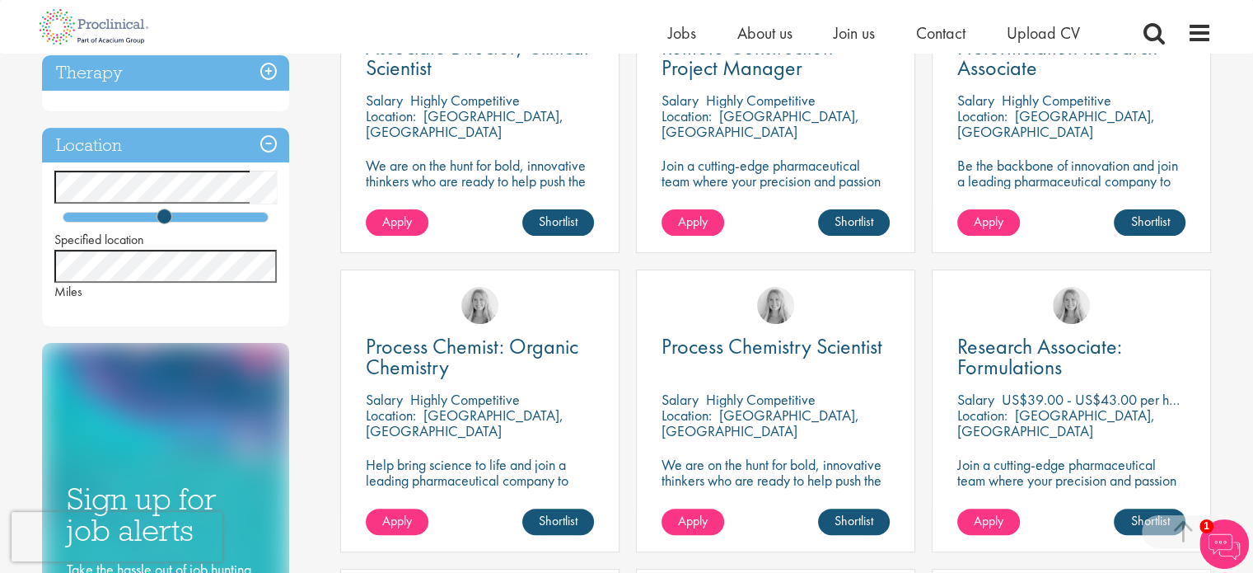
scroll to position [412, 0]
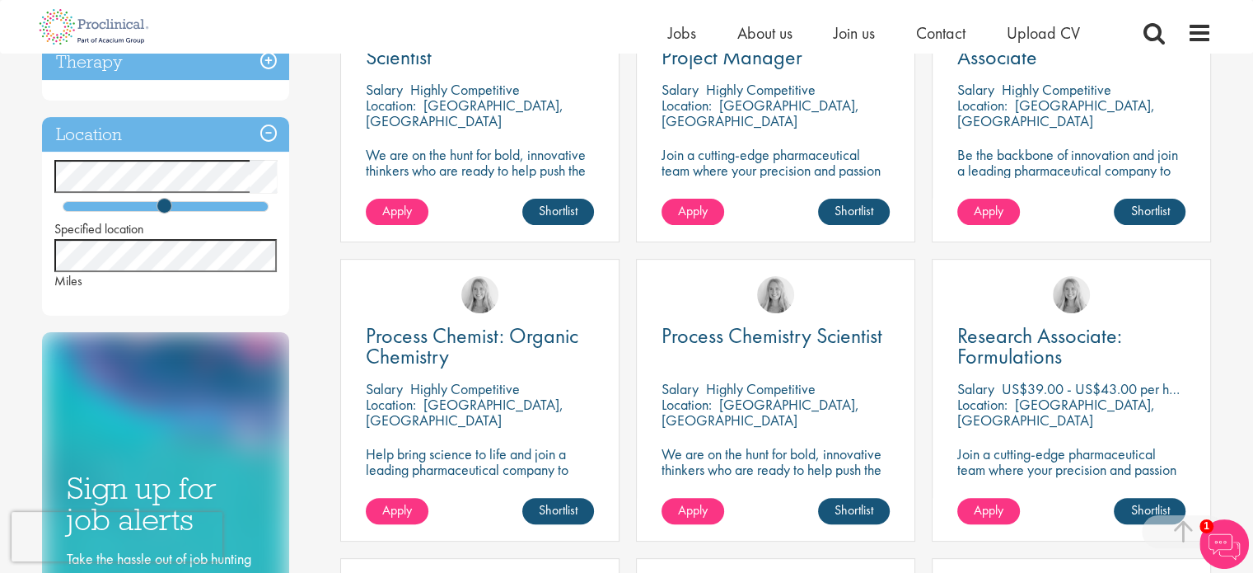
click at [310, 444] on div "Discipline Business Development (1) - + Licensing (1) Clinical Research (2) - +…" at bounding box center [179, 263] width 299 height 999
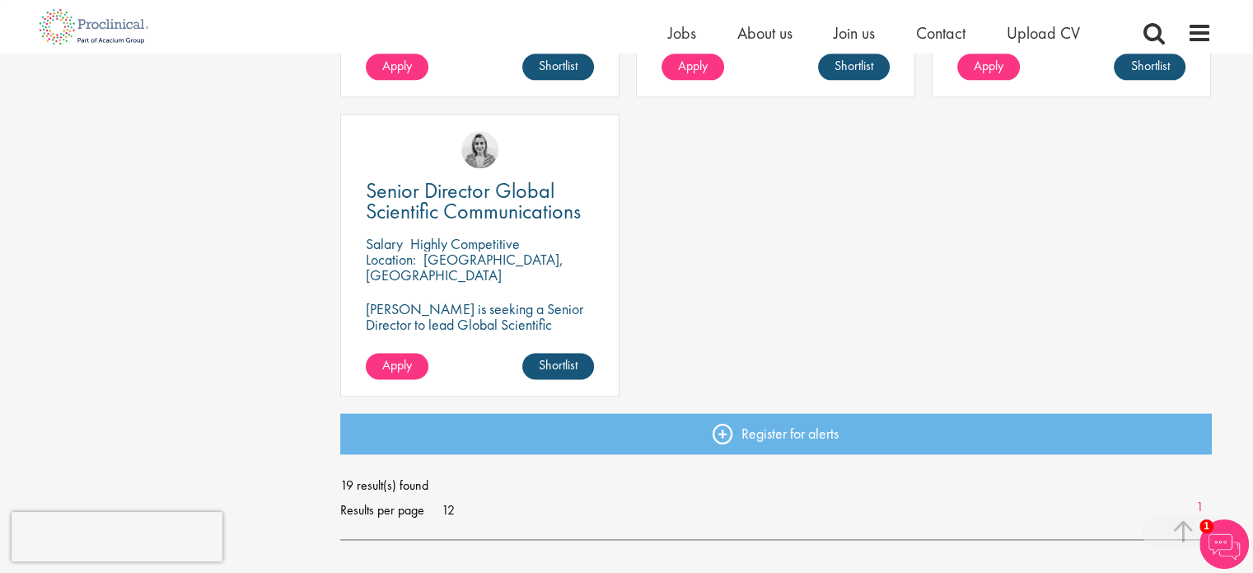
scroll to position [2060, 0]
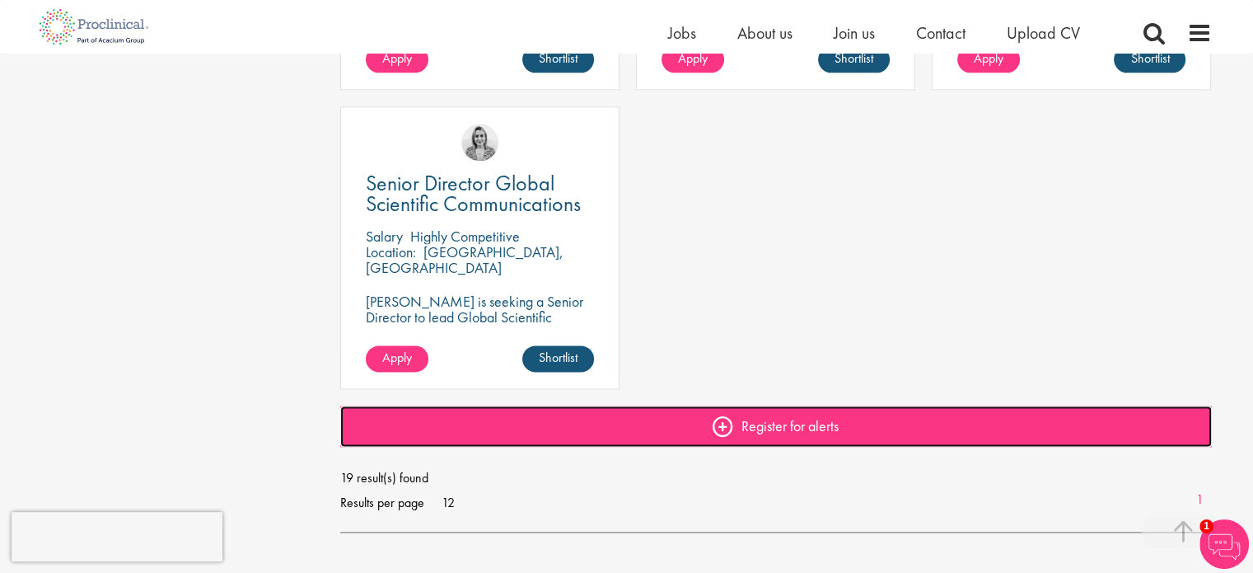
click at [744, 425] on link "Register for alerts" at bounding box center [776, 425] width 872 height 41
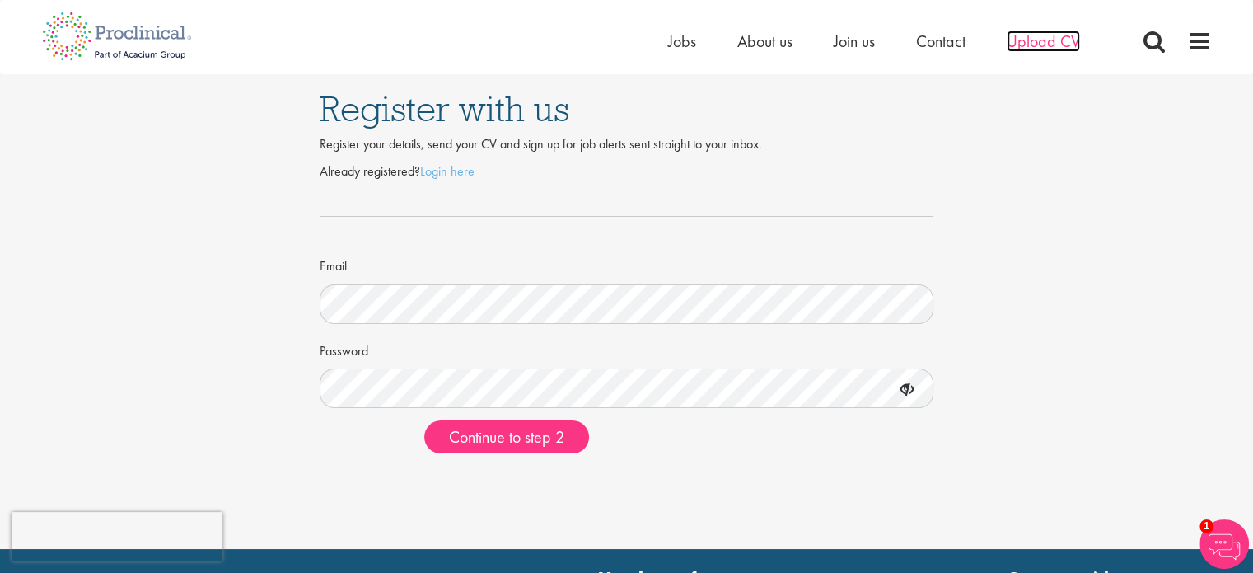
click at [1042, 35] on span "Upload CV" at bounding box center [1043, 40] width 73 height 21
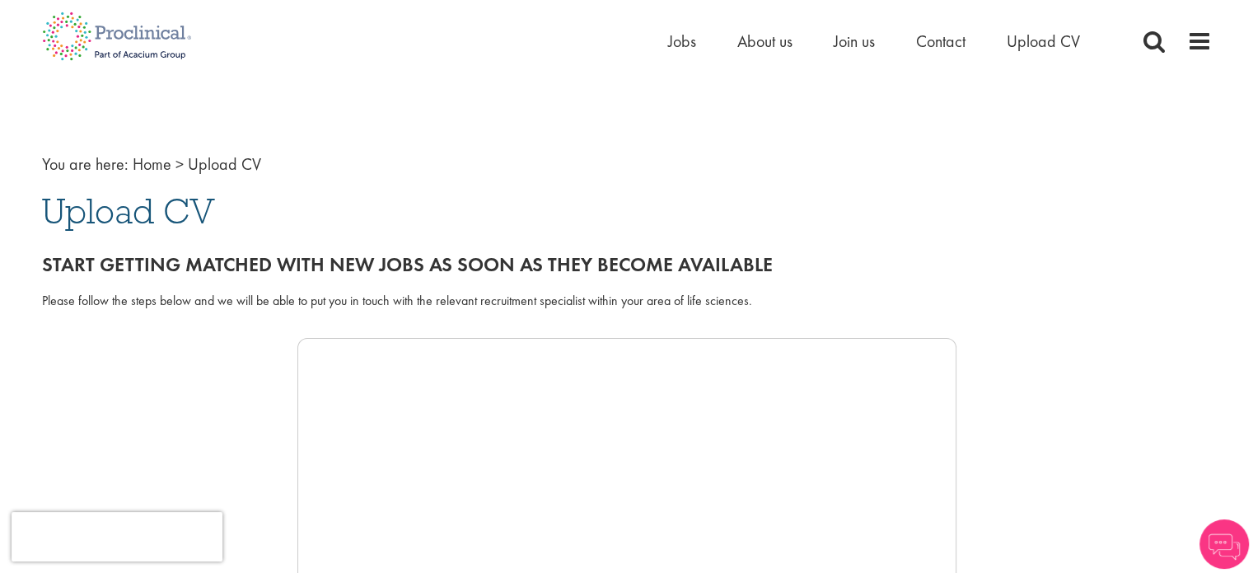
click at [177, 213] on span "Upload CV" at bounding box center [128, 211] width 173 height 44
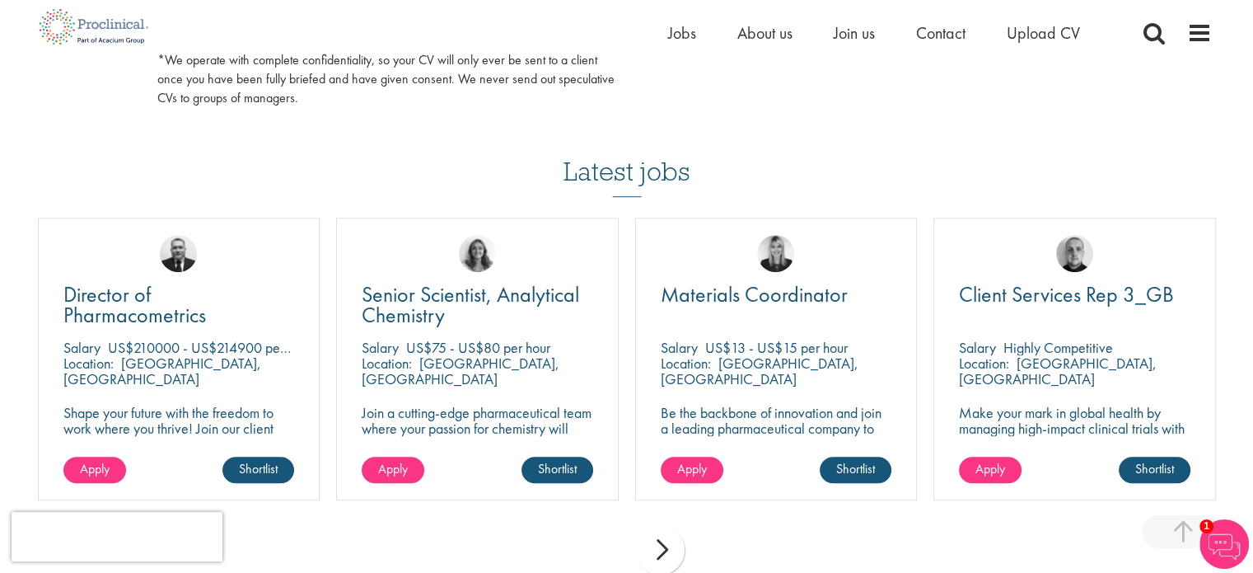
scroll to position [1071, 0]
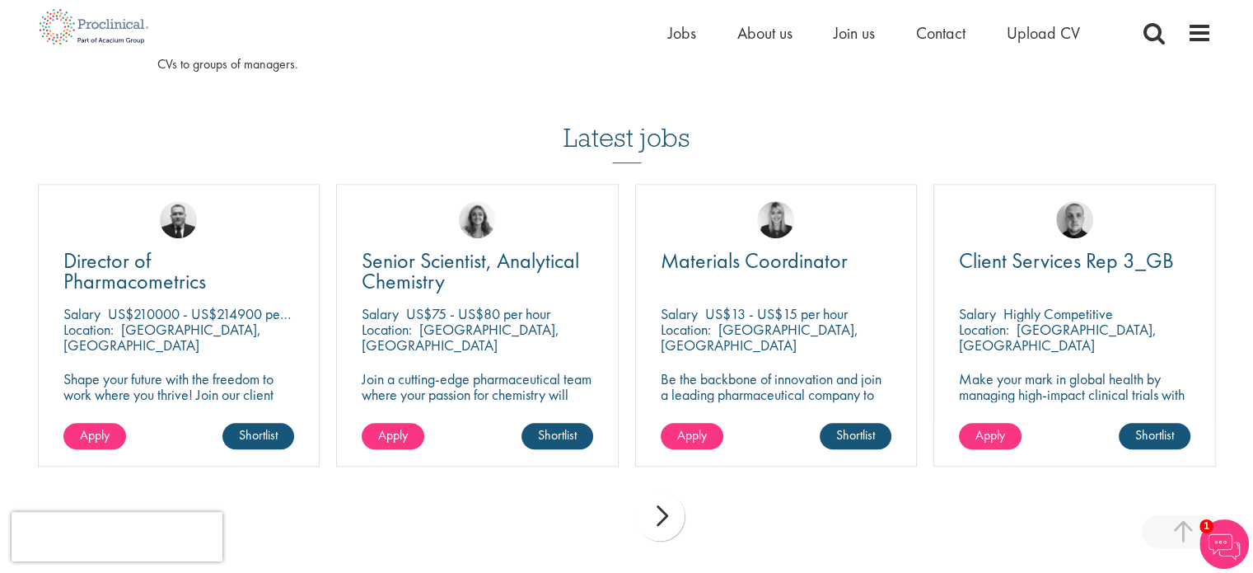
click at [188, 378] on p "Shape your future with the freedom to work where you thrive! Join our client wi…" at bounding box center [179, 402] width 232 height 63
click at [150, 289] on span "Director of Pharmacometrics" at bounding box center [134, 270] width 143 height 49
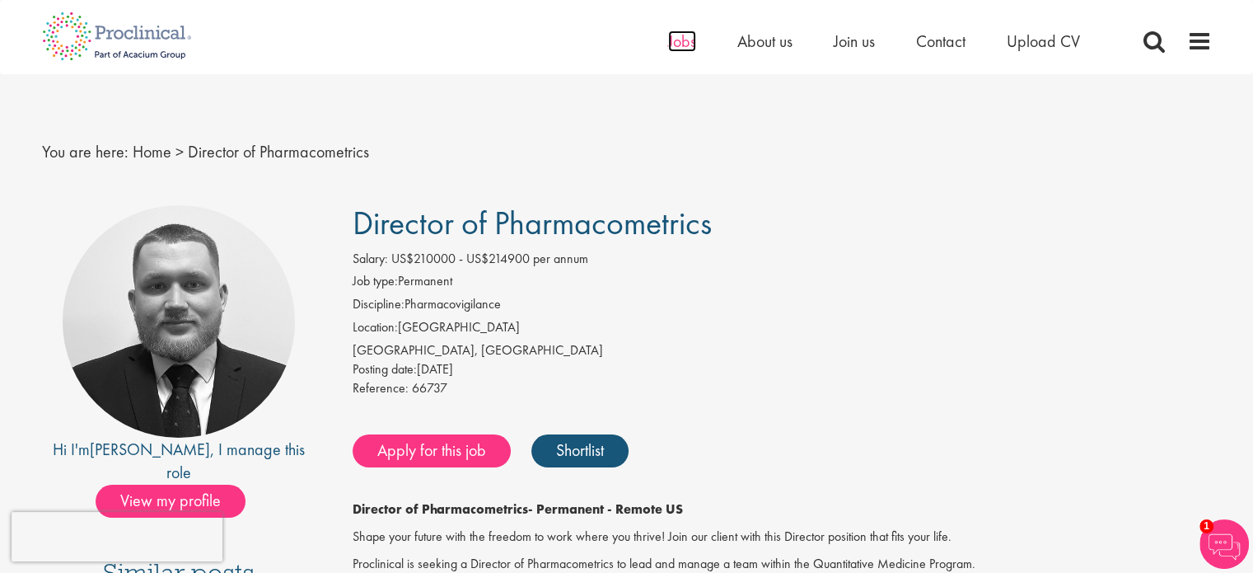
click at [691, 48] on span "Jobs" at bounding box center [682, 40] width 28 height 21
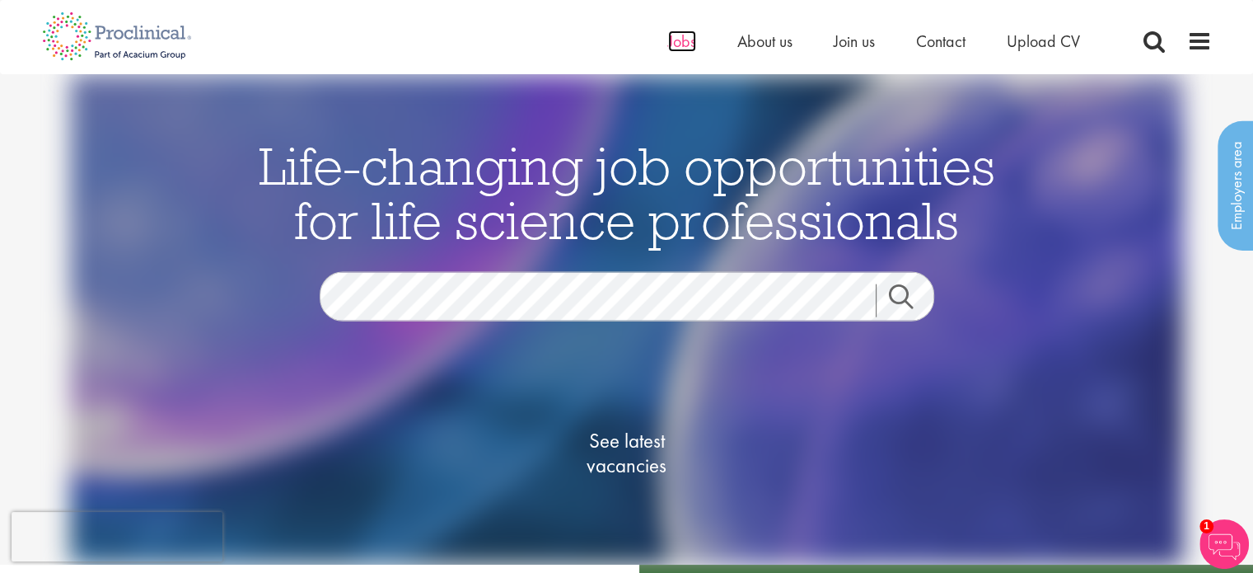
click at [691, 45] on span "Jobs" at bounding box center [682, 40] width 28 height 21
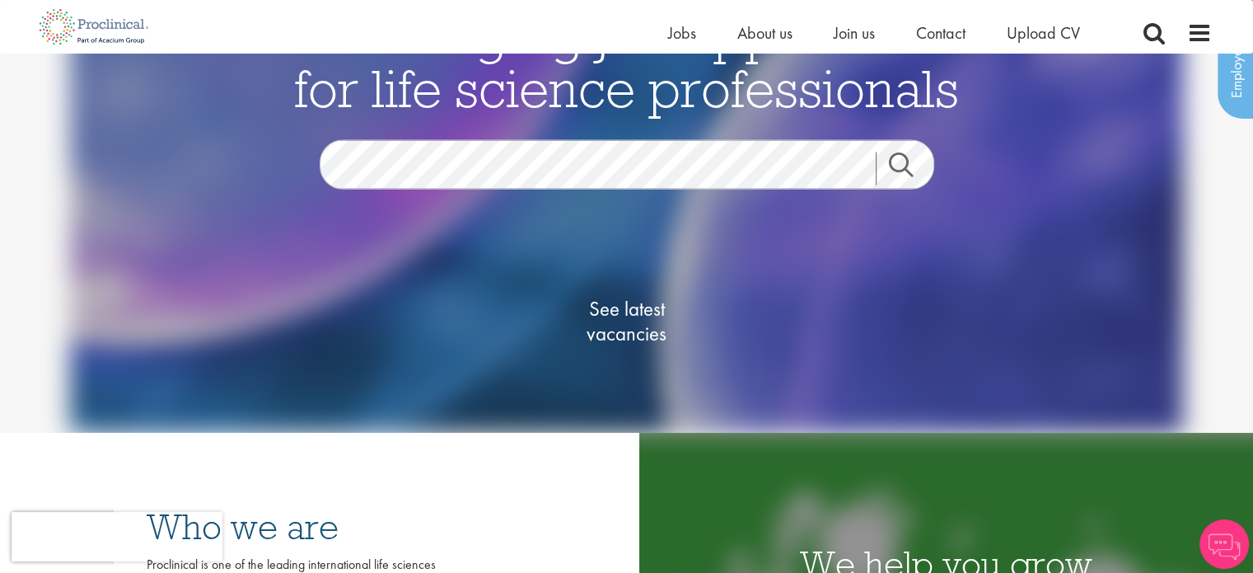
scroll to position [82, 0]
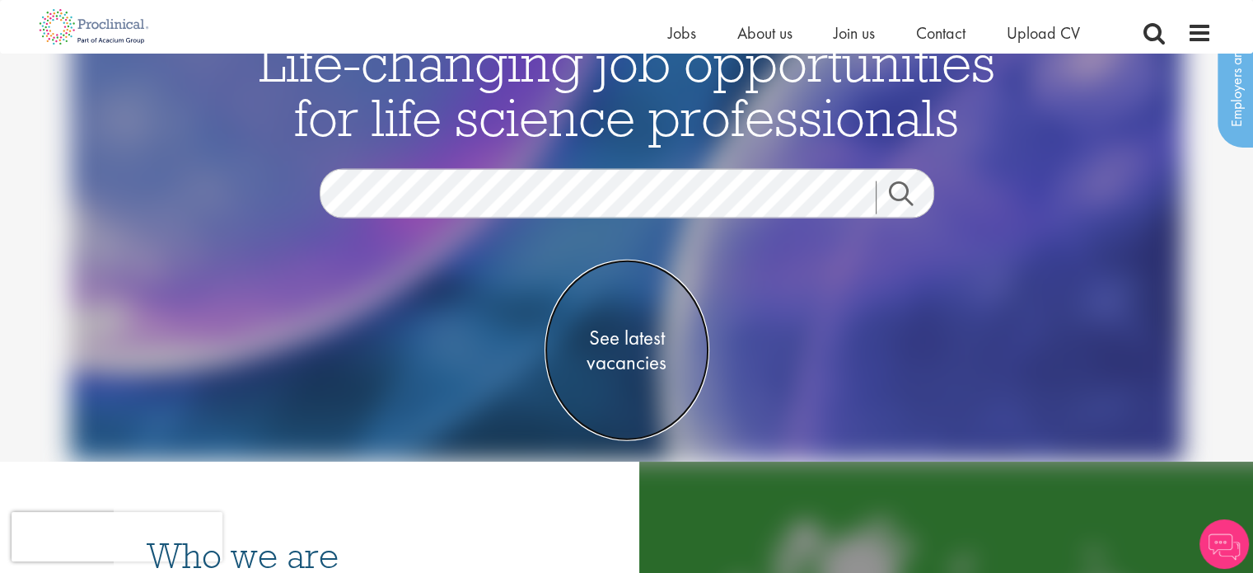
click at [645, 351] on span "See latest vacancies" at bounding box center [627, 350] width 165 height 49
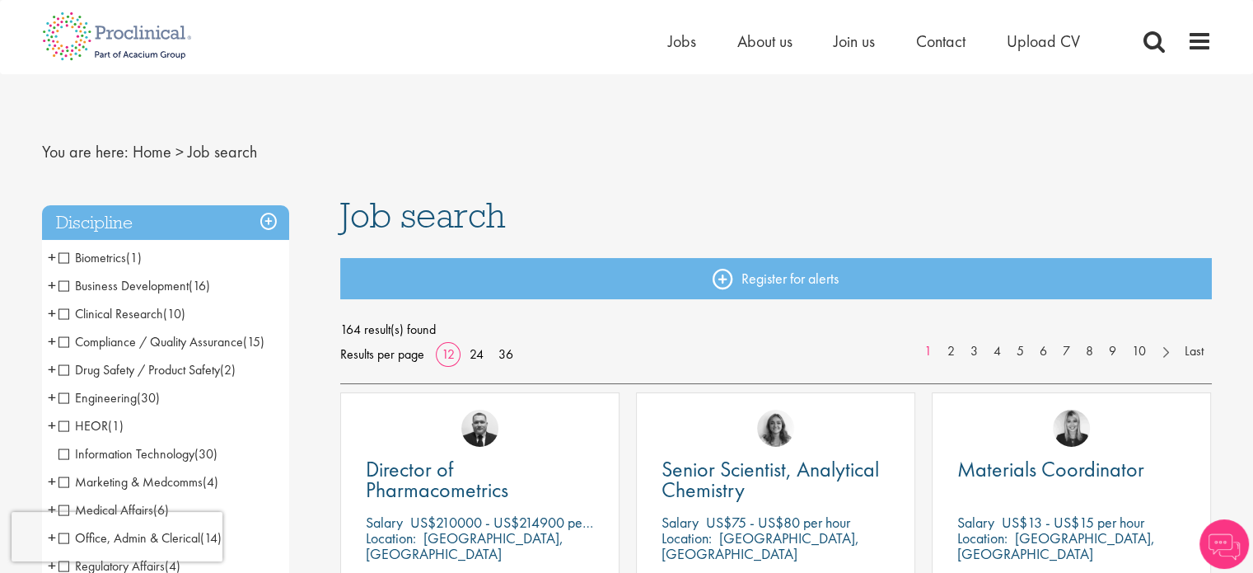
click at [491, 351] on div "Results per page 12 24 36" at bounding box center [429, 354] width 179 height 25
click at [497, 352] on link "36" at bounding box center [506, 353] width 26 height 17
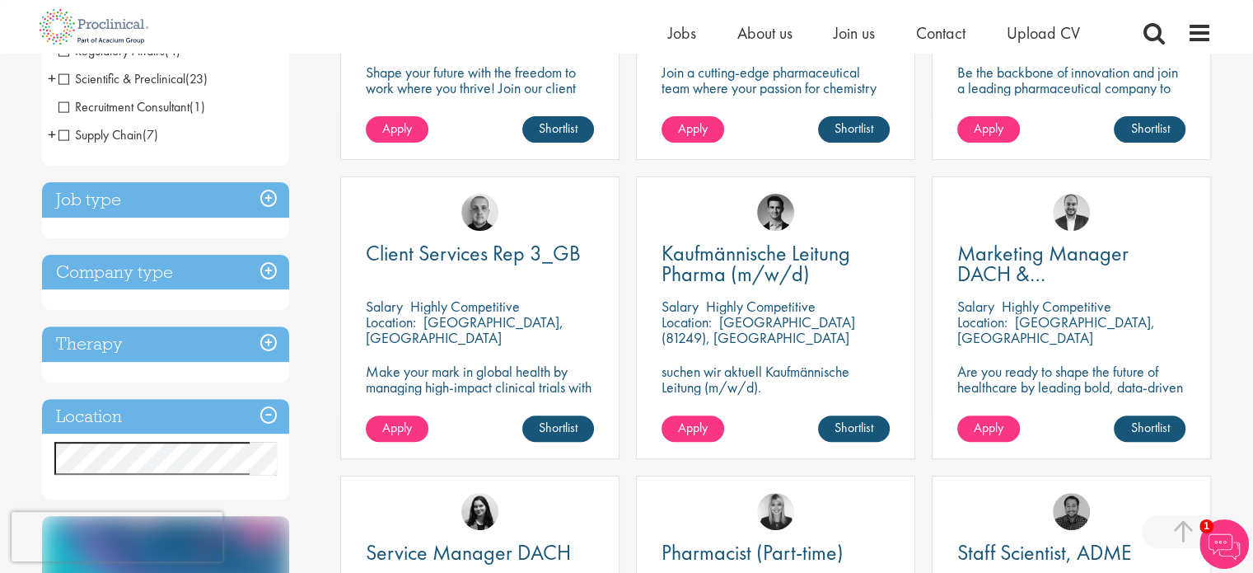
scroll to position [577, 0]
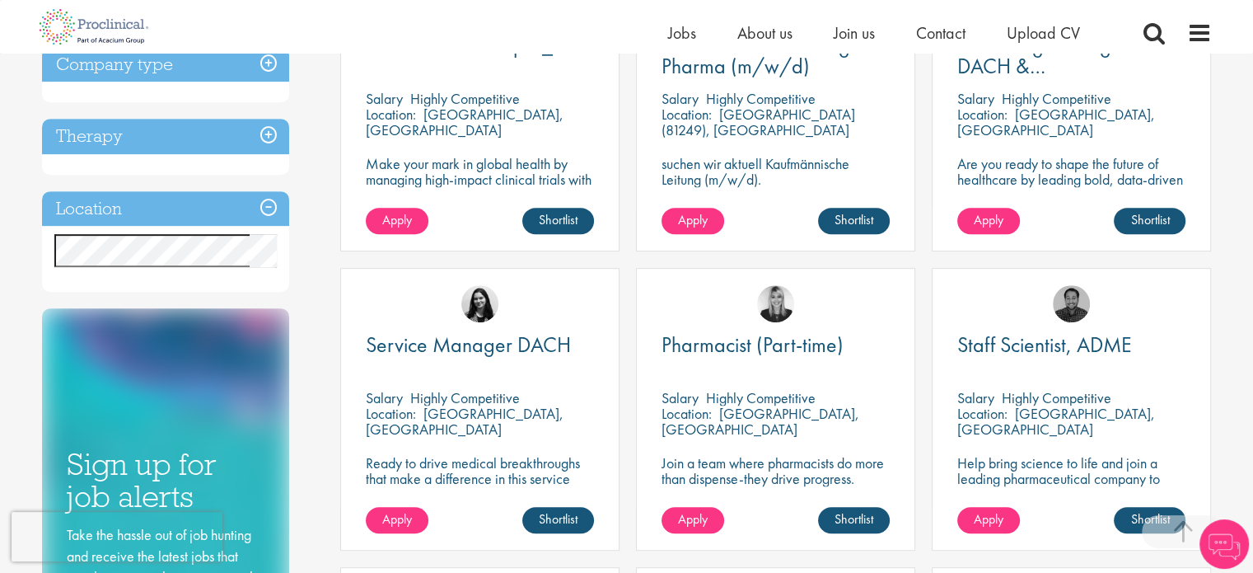
scroll to position [742, 0]
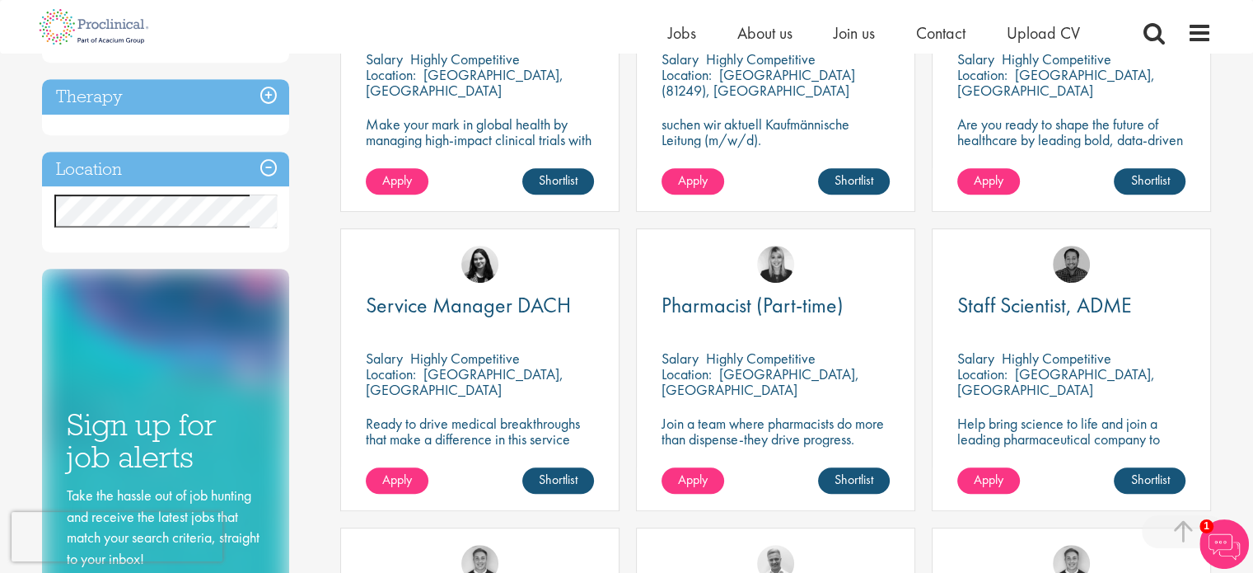
click at [307, 232] on div "Discipline Biometrics (1) - + Statistics (1) Business Development (16) - + Lice…" at bounding box center [179, 68] width 299 height 1266
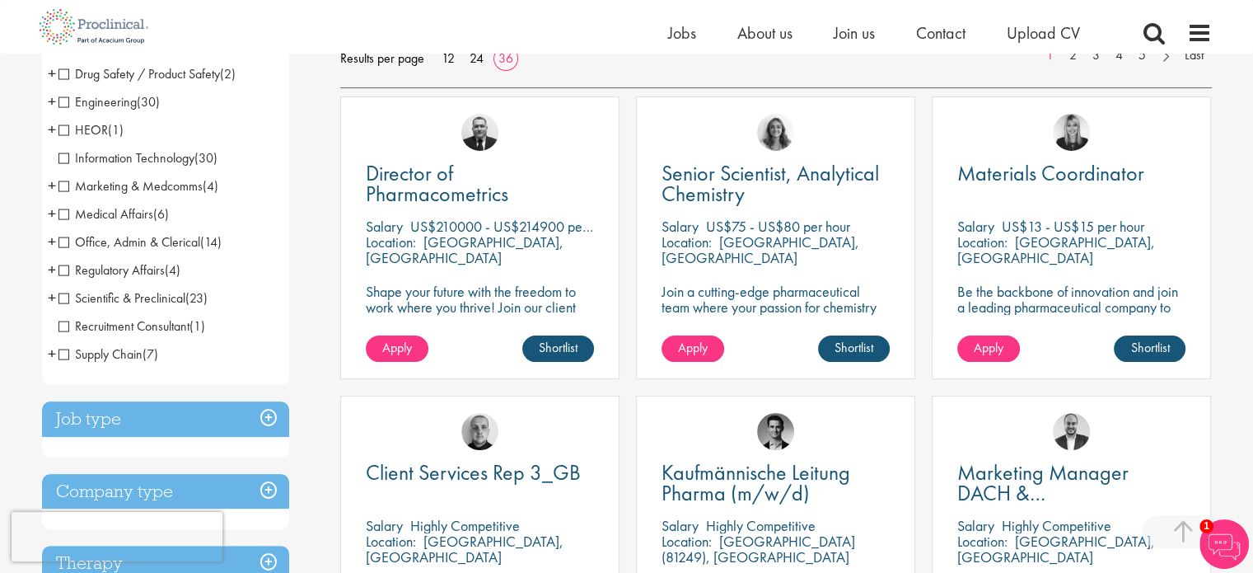
scroll to position [247, 0]
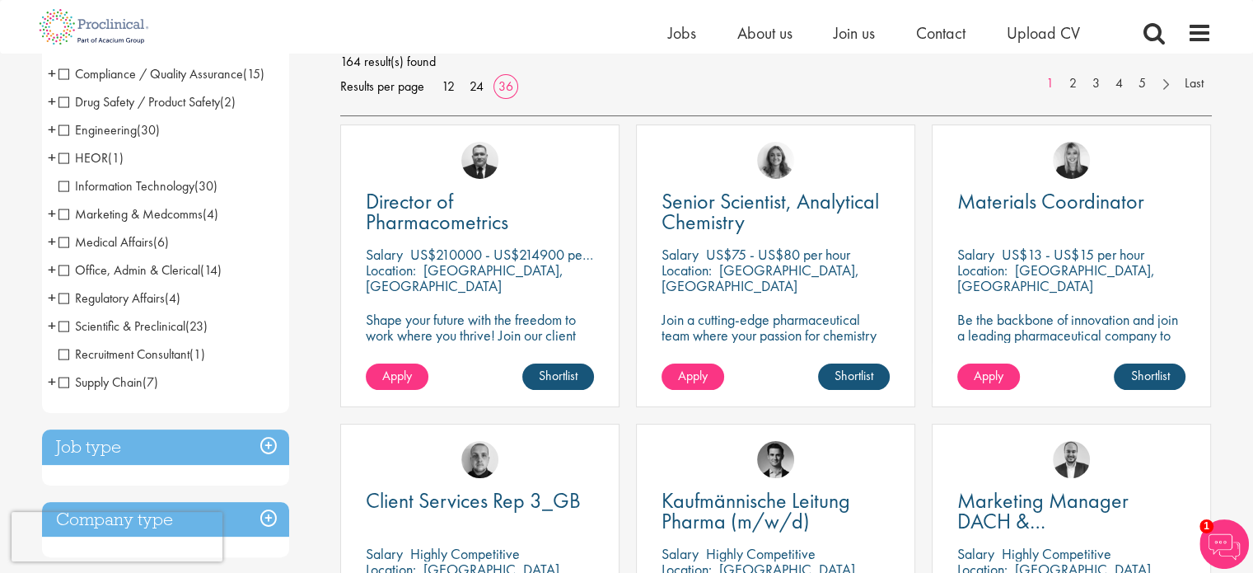
click at [128, 330] on span "Scientific & Preclinical" at bounding box center [122, 325] width 127 height 17
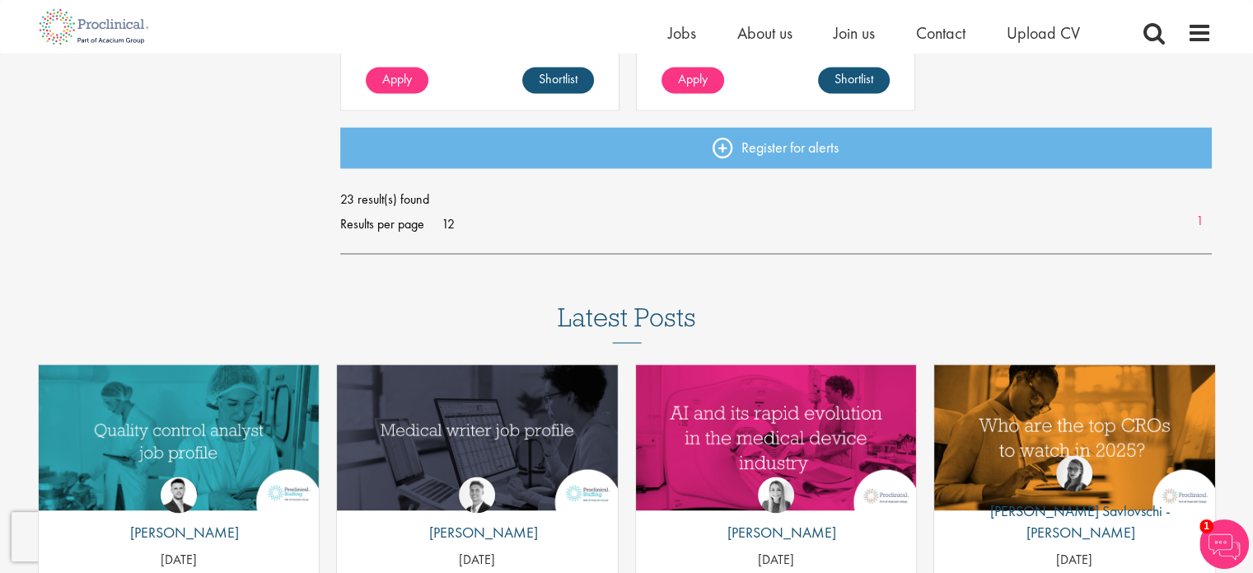
scroll to position [2555, 0]
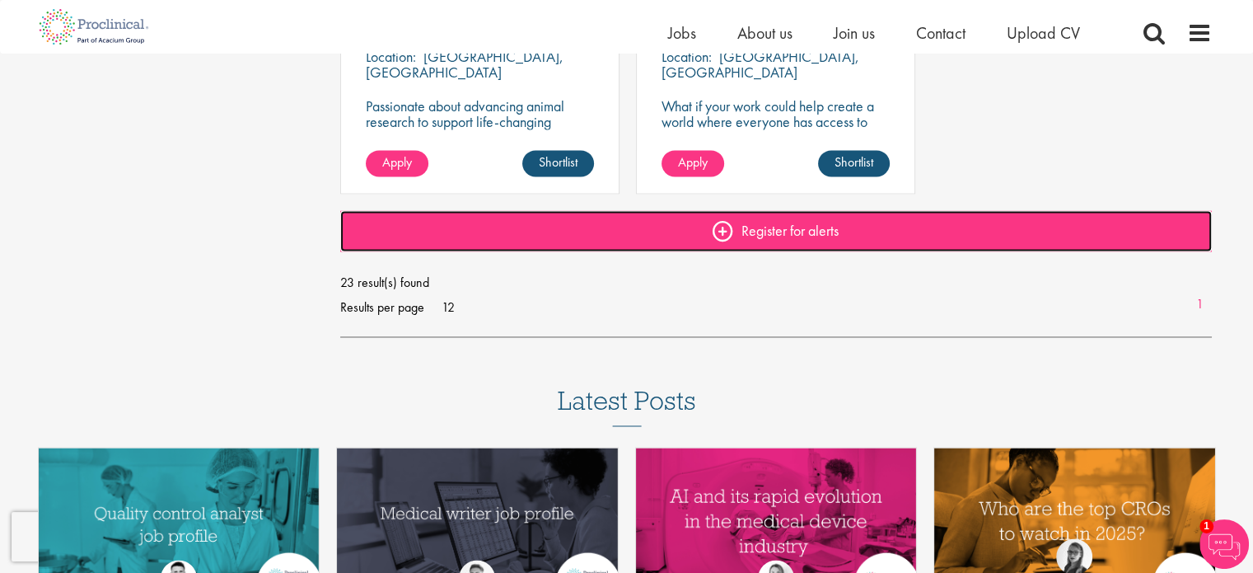
click at [738, 235] on link "Register for alerts" at bounding box center [776, 230] width 872 height 41
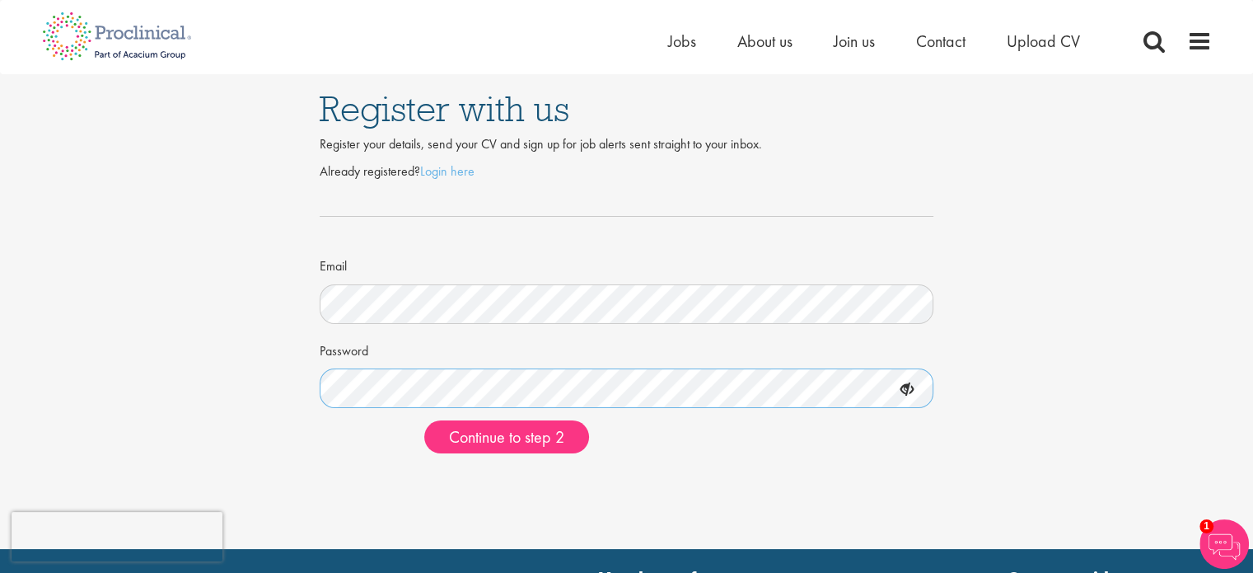
click at [424, 420] on button "Continue to step 2" at bounding box center [506, 436] width 165 height 33
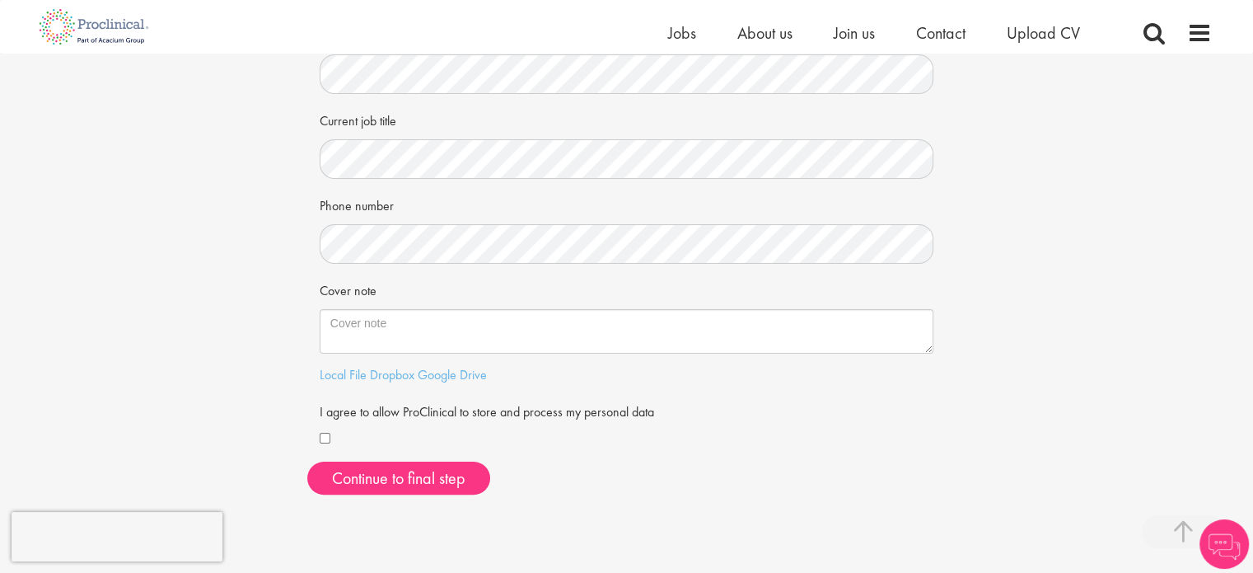
scroll to position [330, 0]
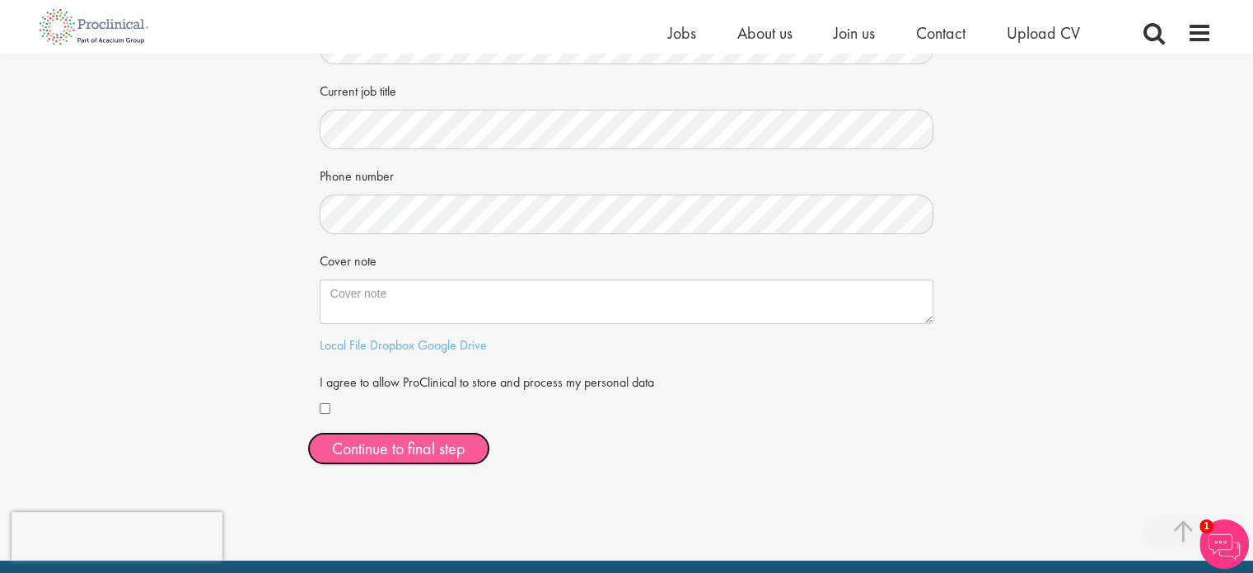
click at [363, 441] on button "Continue to final step" at bounding box center [398, 448] width 183 height 33
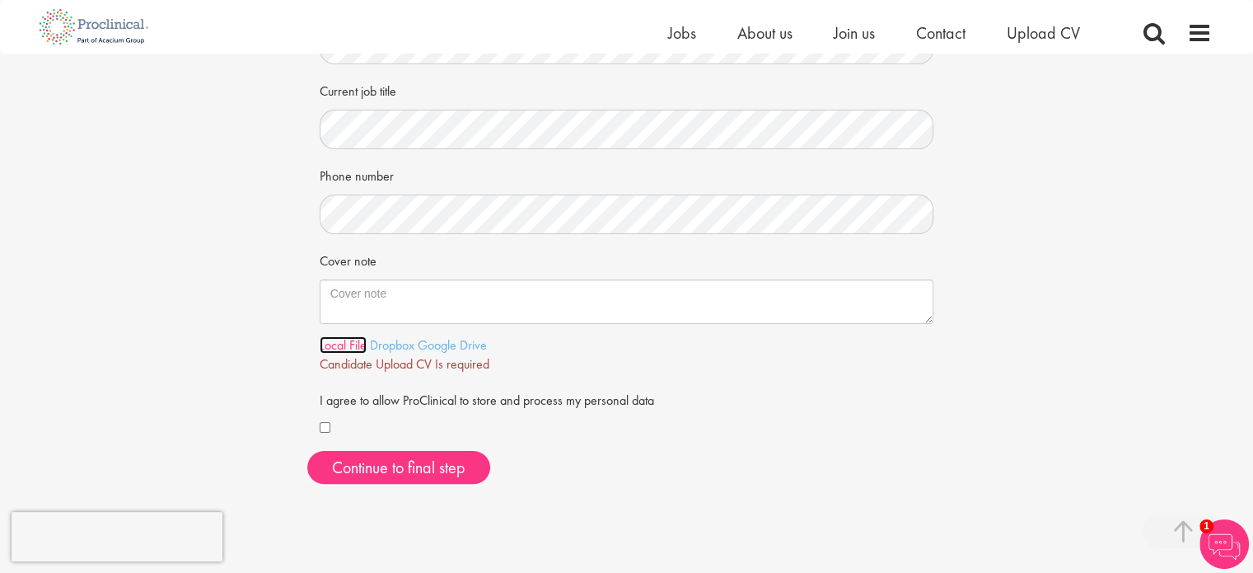
click at [338, 347] on link "Local File" at bounding box center [343, 344] width 47 height 17
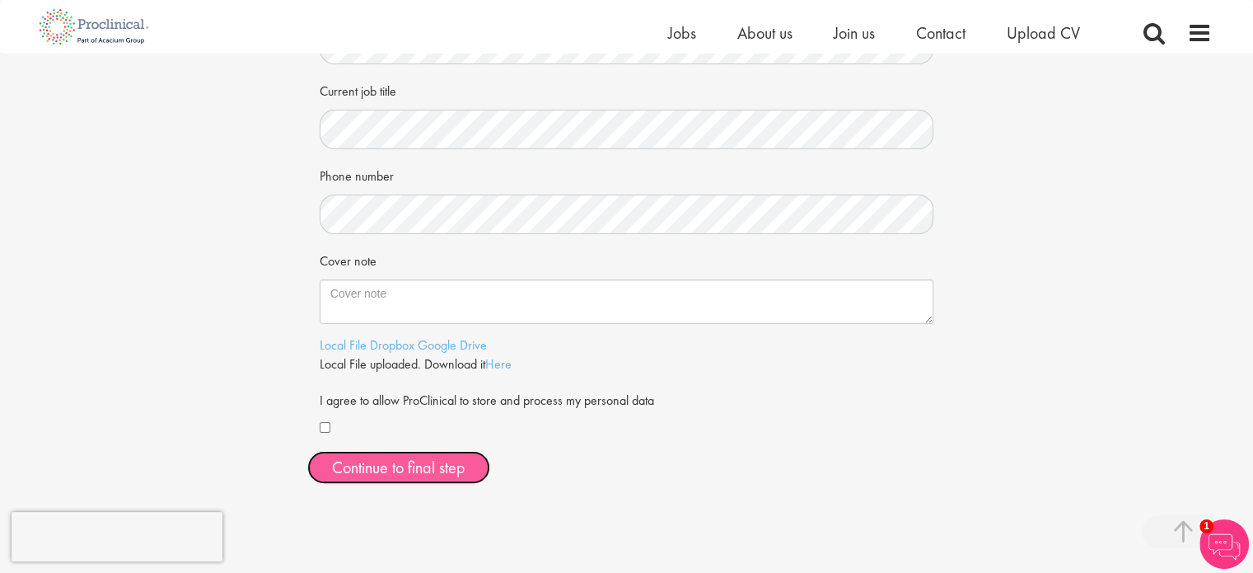
click at [396, 457] on span "Continue to final step" at bounding box center [398, 467] width 133 height 21
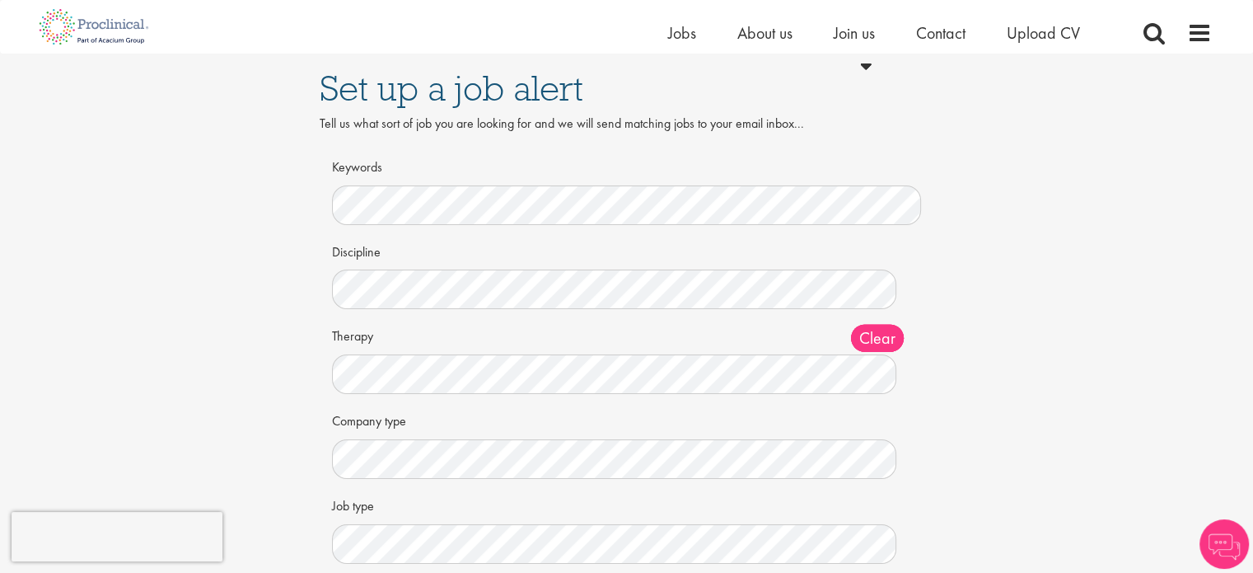
scroll to position [82, 0]
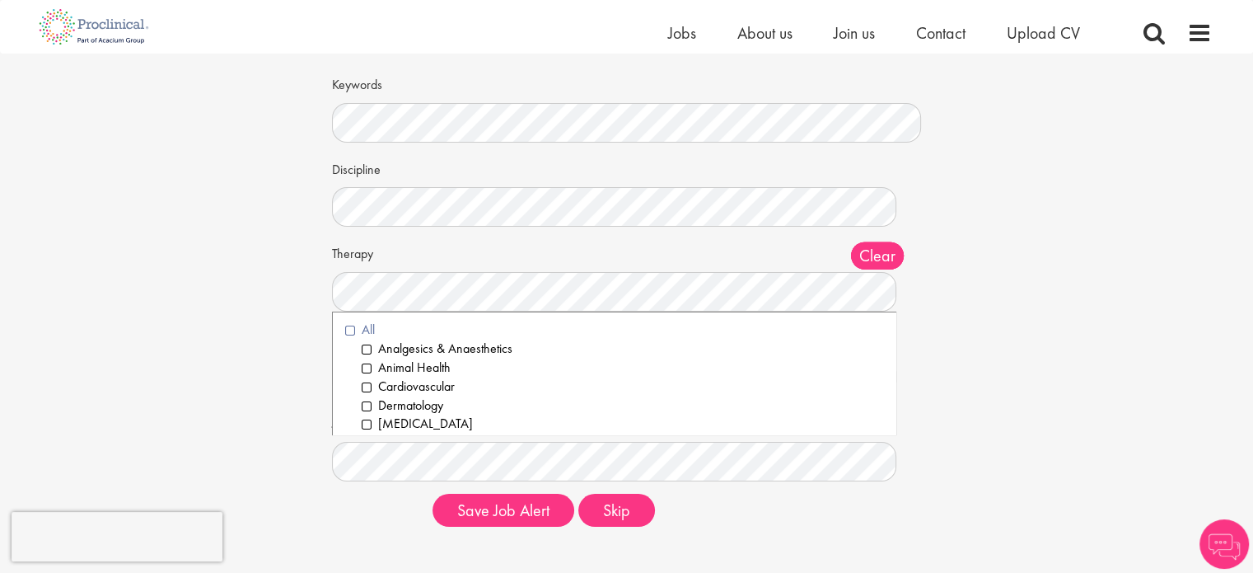
click at [349, 327] on li "All" at bounding box center [614, 330] width 539 height 19
click at [263, 333] on div "Set up a job alert Tell us what sort of job you are looking for and we will sen…" at bounding box center [627, 255] width 1278 height 569
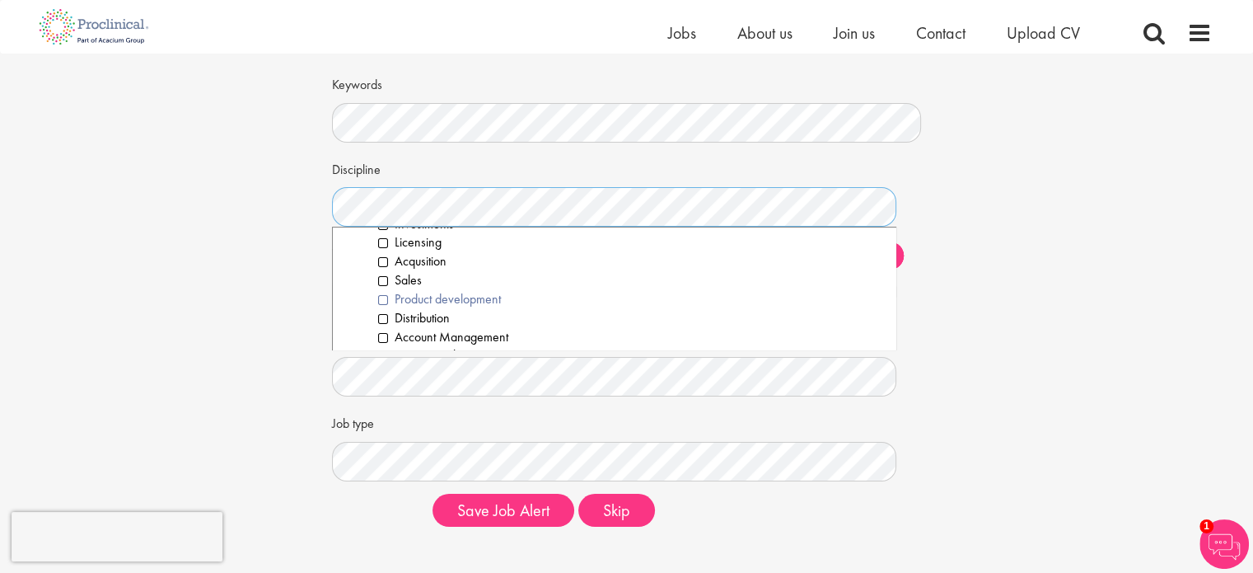
scroll to position [165, 0]
click at [429, 269] on li "Business Development" at bounding box center [623, 269] width 522 height 19
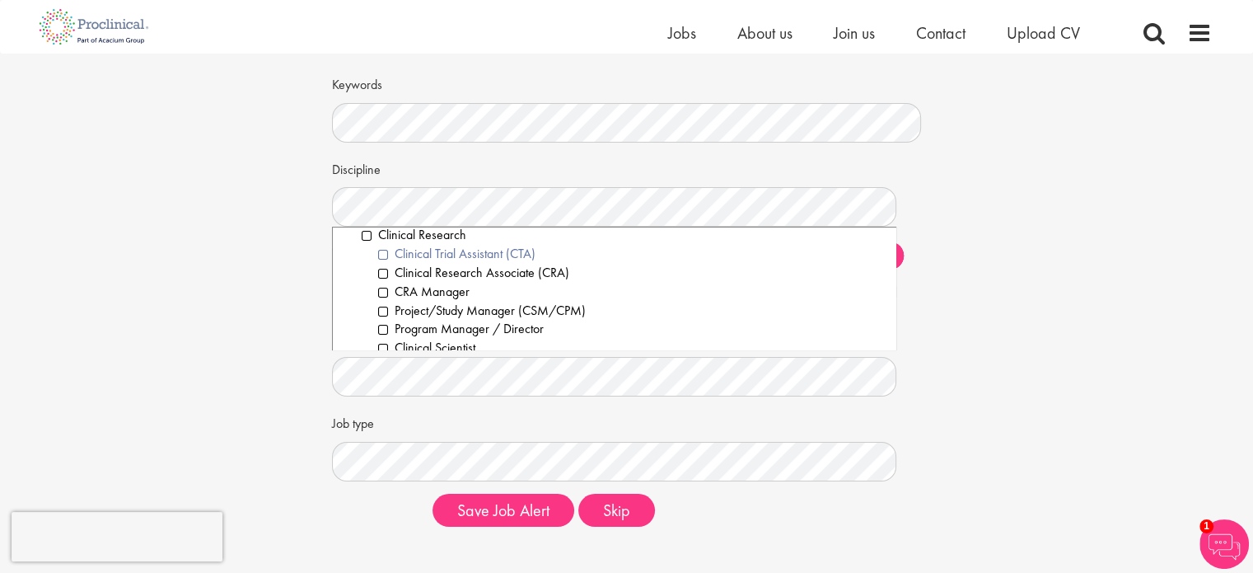
scroll to position [412, 0]
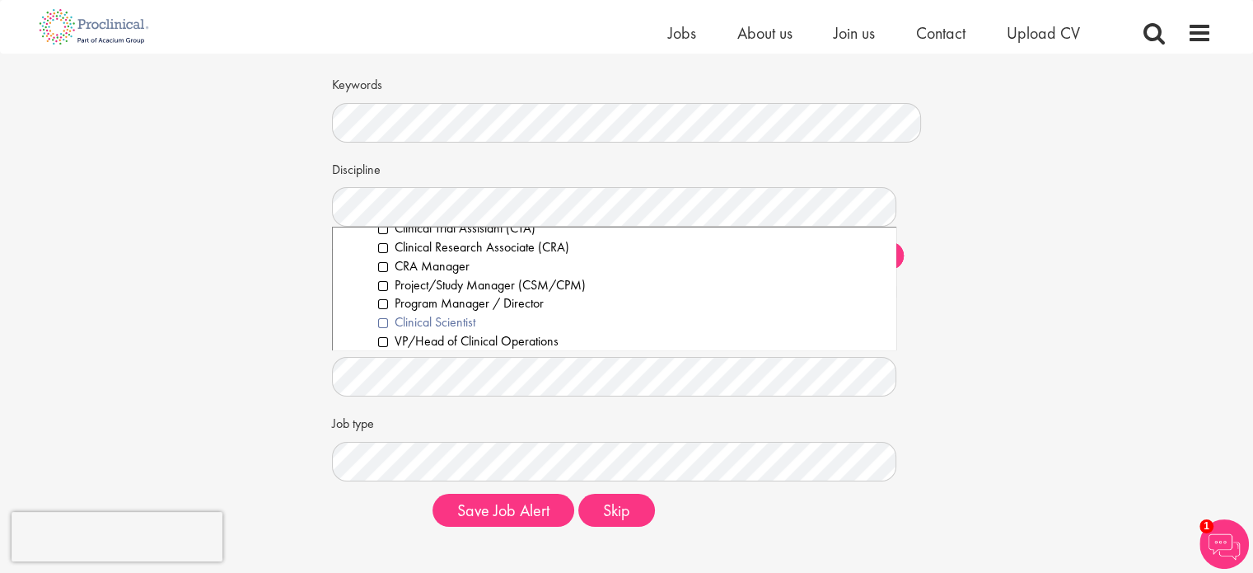
click at [441, 320] on li "Clinical Scientist" at bounding box center [631, 322] width 506 height 19
click at [435, 302] on li "Program Manager / Director" at bounding box center [631, 303] width 506 height 19
click at [463, 283] on li "Project/Study Manager (CSM/CPM)" at bounding box center [631, 285] width 506 height 19
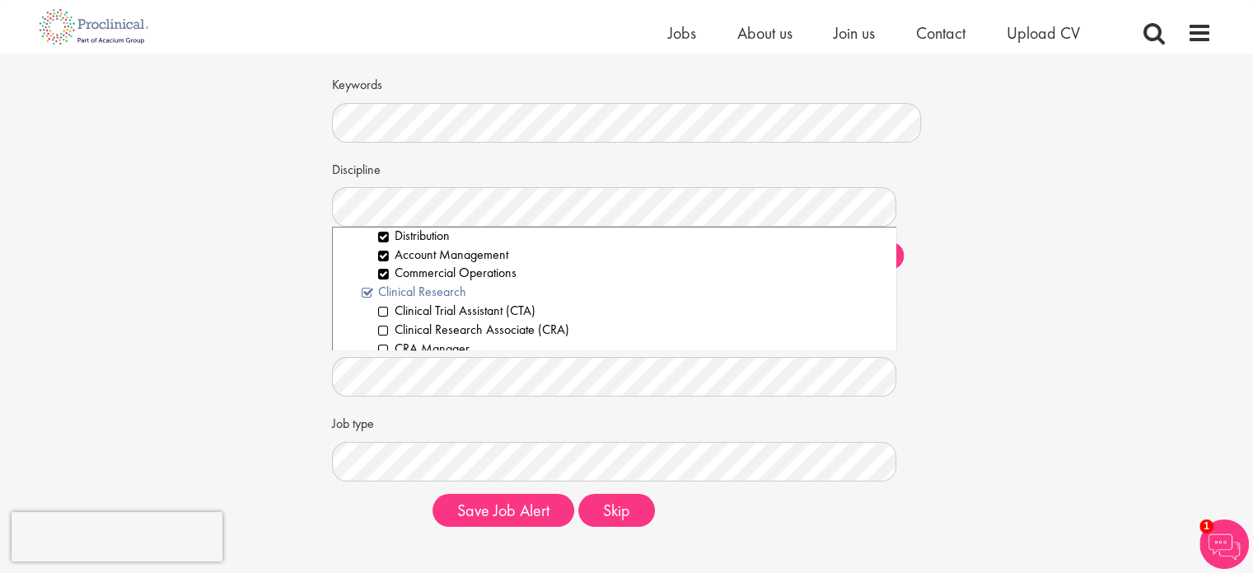
click at [436, 290] on li "Clinical Research" at bounding box center [623, 292] width 522 height 19
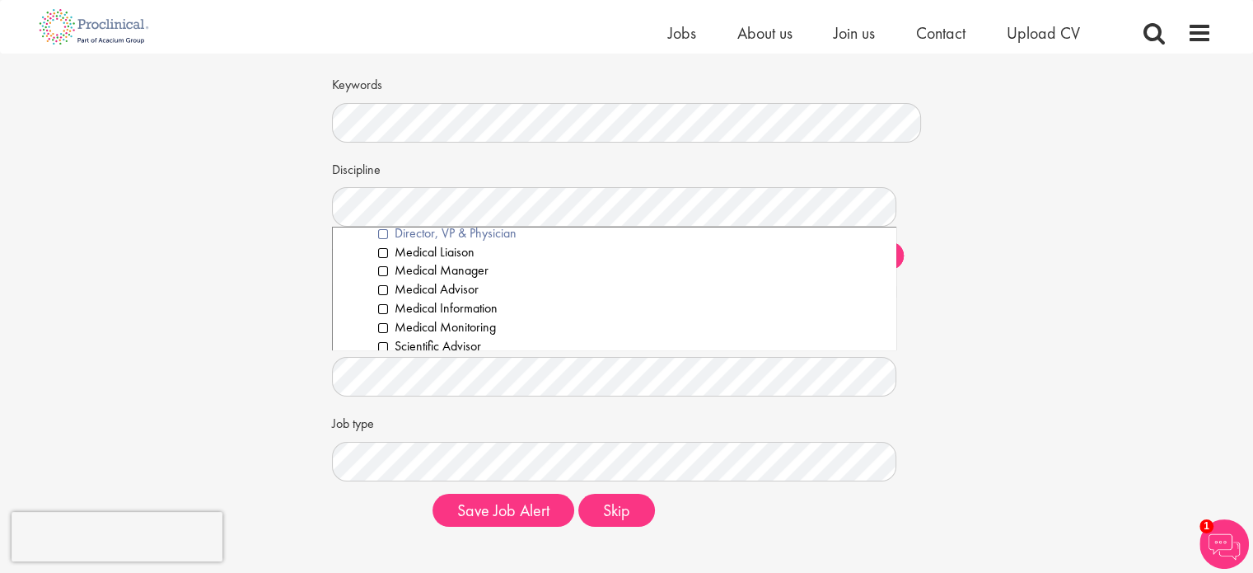
scroll to position [1566, 0]
click at [461, 317] on li "Scientific Advisor" at bounding box center [631, 317] width 506 height 19
click at [460, 246] on li "Project Manager" at bounding box center [631, 244] width 506 height 19
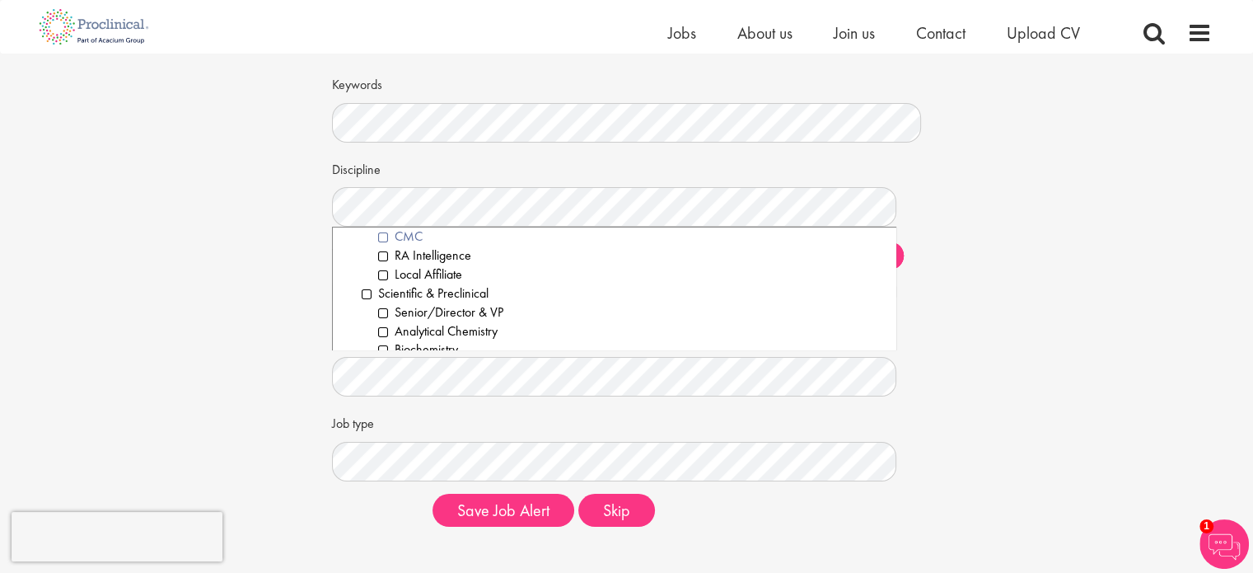
click at [412, 241] on li "CMC" at bounding box center [631, 236] width 506 height 19
click at [410, 254] on li "RA Intelligence" at bounding box center [631, 255] width 506 height 19
click at [453, 289] on li "Scientific & Preclinical" at bounding box center [623, 293] width 522 height 19
click at [419, 330] on li "Leadership" at bounding box center [623, 332] width 522 height 19
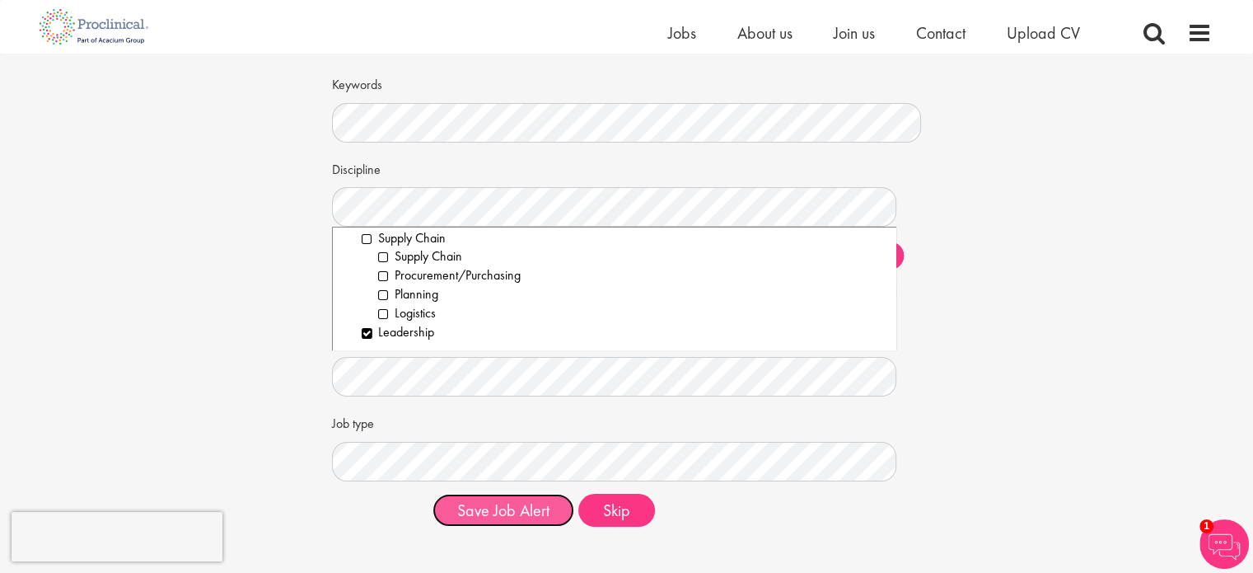
click at [521, 521] on button "Save Job Alert" at bounding box center [504, 510] width 142 height 33
